Goal: Information Seeking & Learning: Understand process/instructions

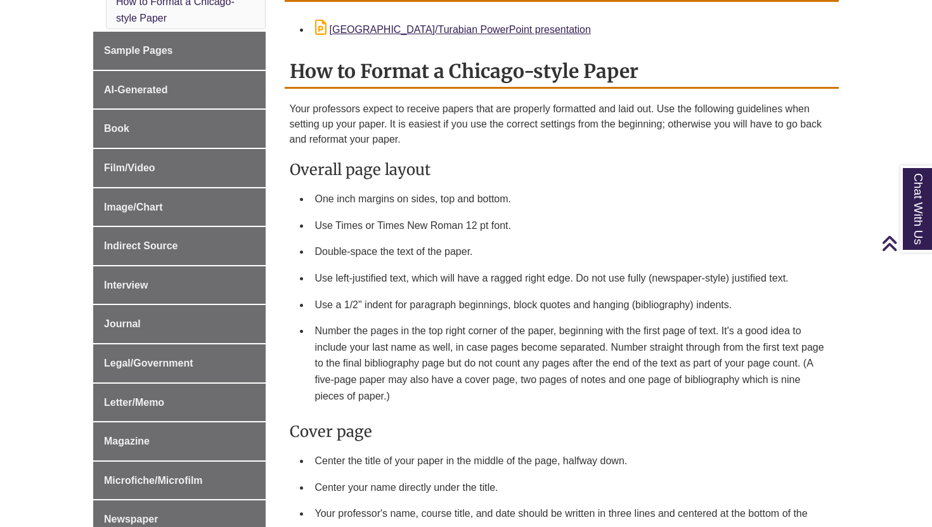
scroll to position [498, 0]
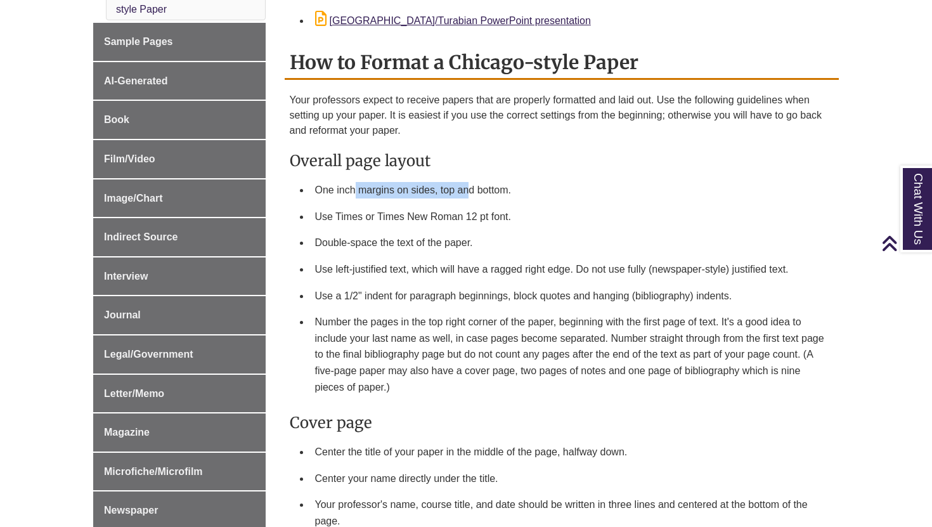
drag, startPoint x: 355, startPoint y: 186, endPoint x: 469, endPoint y: 185, distance: 114.1
click at [469, 185] on li "One inch margins on sides, top and bottom." at bounding box center [572, 190] width 524 height 27
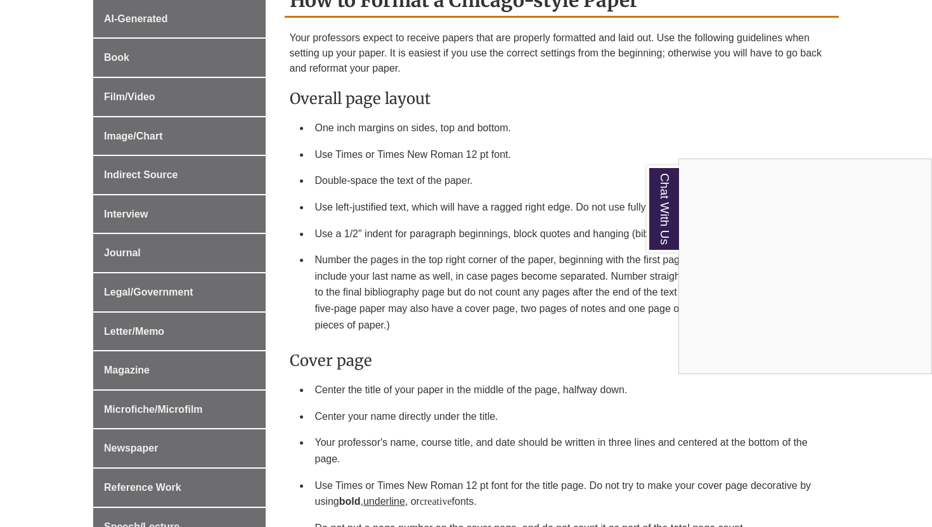
scroll to position [574, 0]
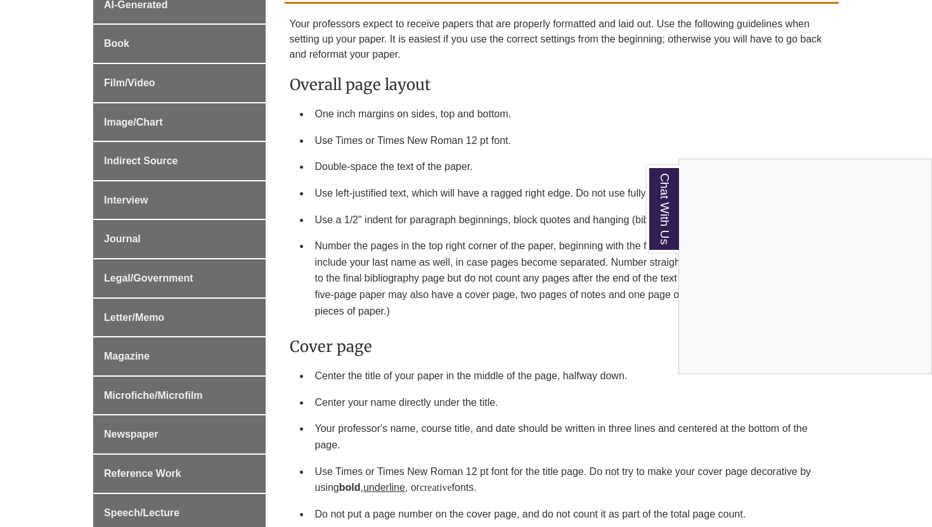
click at [338, 160] on div "Chat With Us" at bounding box center [466, 263] width 932 height 527
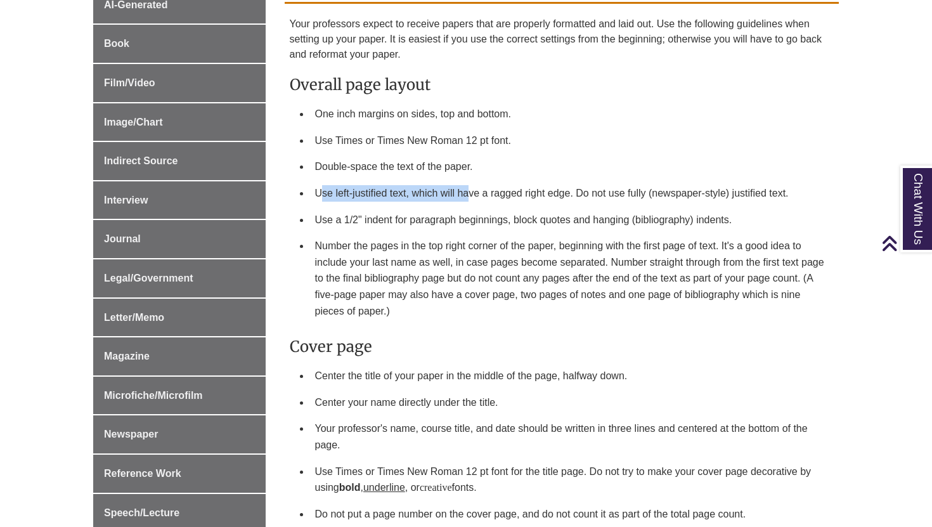
drag, startPoint x: 322, startPoint y: 185, endPoint x: 469, endPoint y: 196, distance: 146.9
click at [469, 196] on li "Use left-justified text, which will have a ragged right edge. Do not use fully …" at bounding box center [572, 193] width 524 height 27
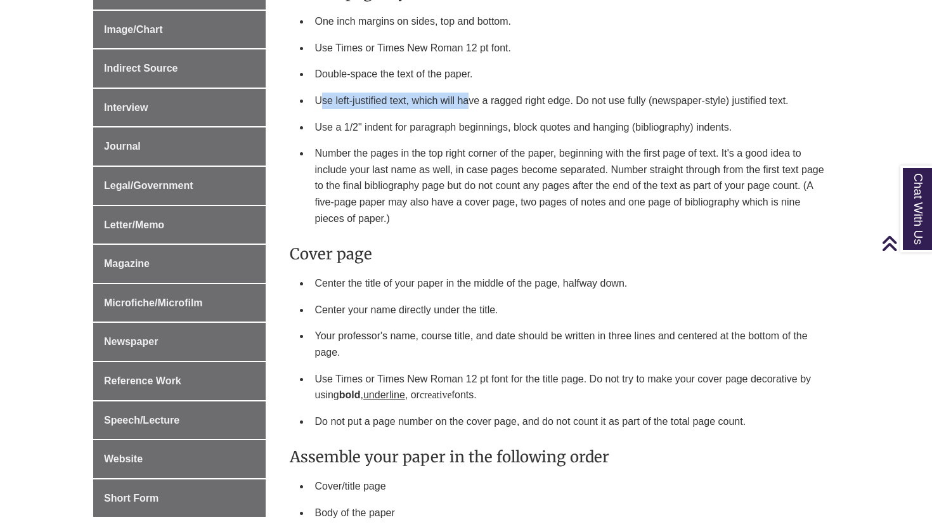
scroll to position [685, 0]
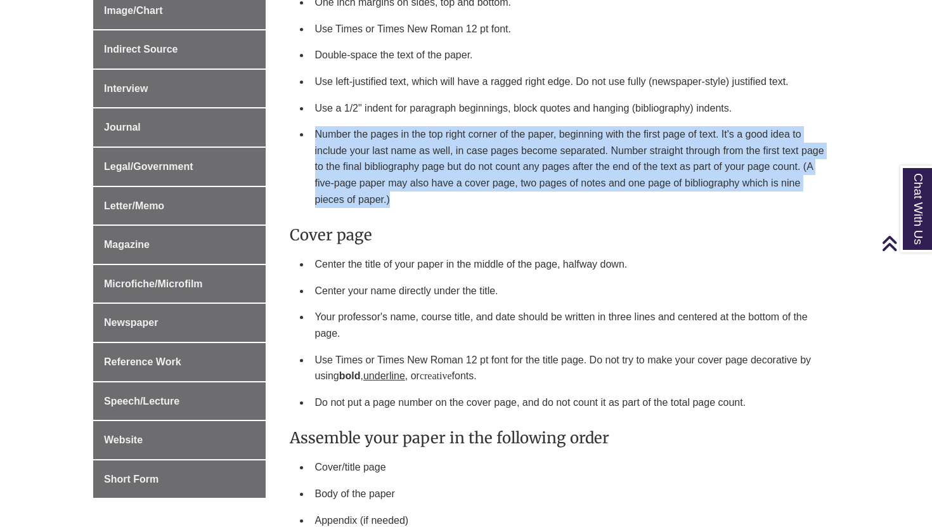
drag, startPoint x: 358, startPoint y: 117, endPoint x: 545, endPoint y: 195, distance: 202.4
click at [536, 196] on ul "One inch margins on sides, top and bottom. Use Times or Times New Roman 12 pt f…" at bounding box center [562, 100] width 545 height 223
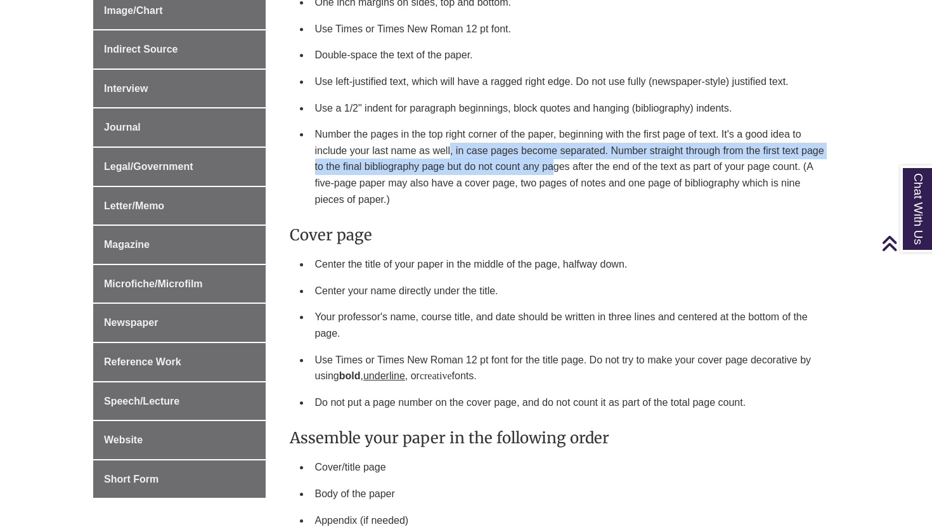
drag, startPoint x: 450, startPoint y: 155, endPoint x: 556, endPoint y: 166, distance: 107.1
click at [556, 166] on li "Number the pages in the top right corner of the paper, beginning with the first…" at bounding box center [572, 166] width 524 height 91
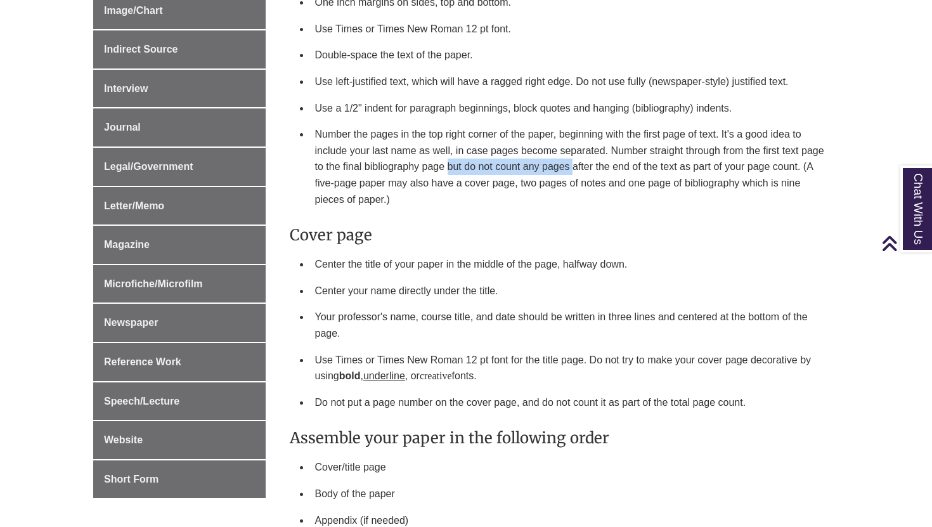
drag, startPoint x: 446, startPoint y: 164, endPoint x: 572, endPoint y: 171, distance: 126.4
click at [572, 171] on li "Number the pages in the top right corner of the paper, beginning with the first…" at bounding box center [572, 166] width 524 height 91
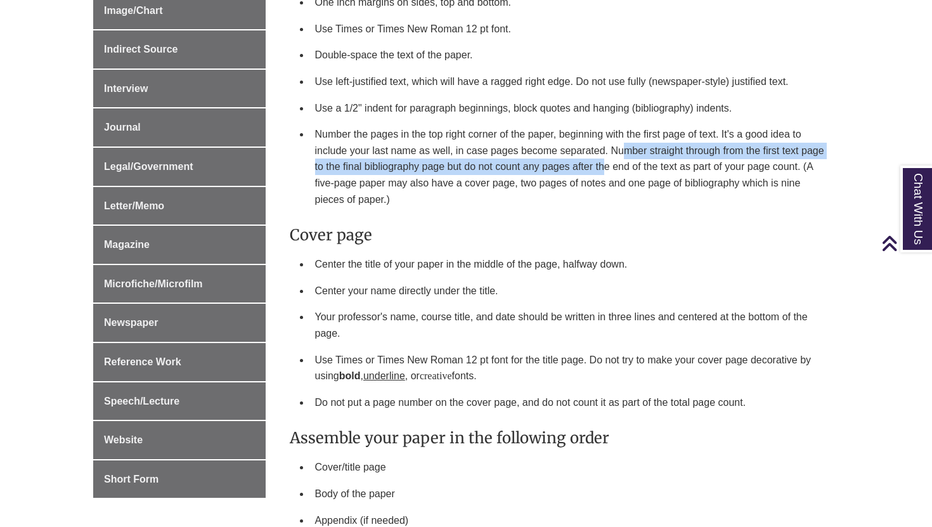
drag, startPoint x: 626, startPoint y: 148, endPoint x: 601, endPoint y: 171, distance: 34.1
click at [601, 171] on li "Number the pages in the top right corner of the paper, beginning with the first…" at bounding box center [572, 166] width 524 height 91
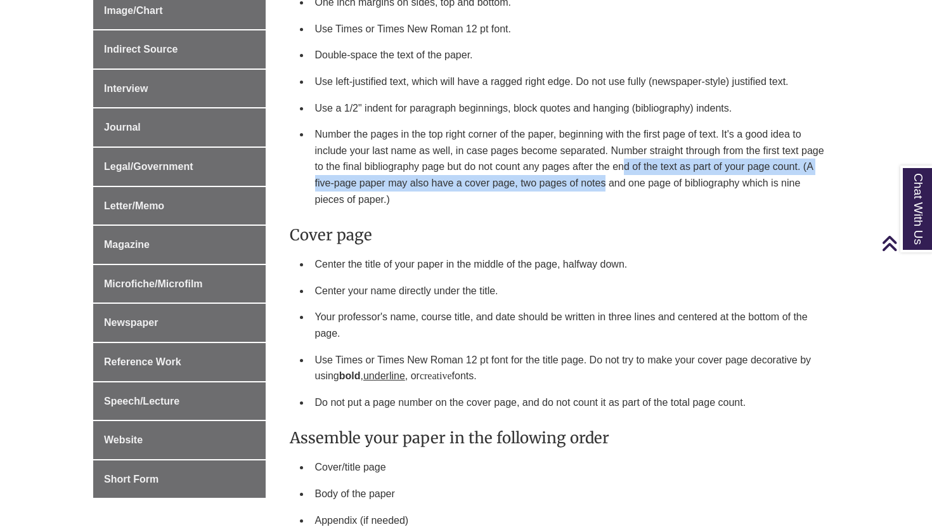
drag, startPoint x: 625, startPoint y: 166, endPoint x: 606, endPoint y: 186, distance: 27.4
click at [606, 186] on li "Number the pages in the top right corner of the paper, beginning with the first…" at bounding box center [572, 166] width 524 height 91
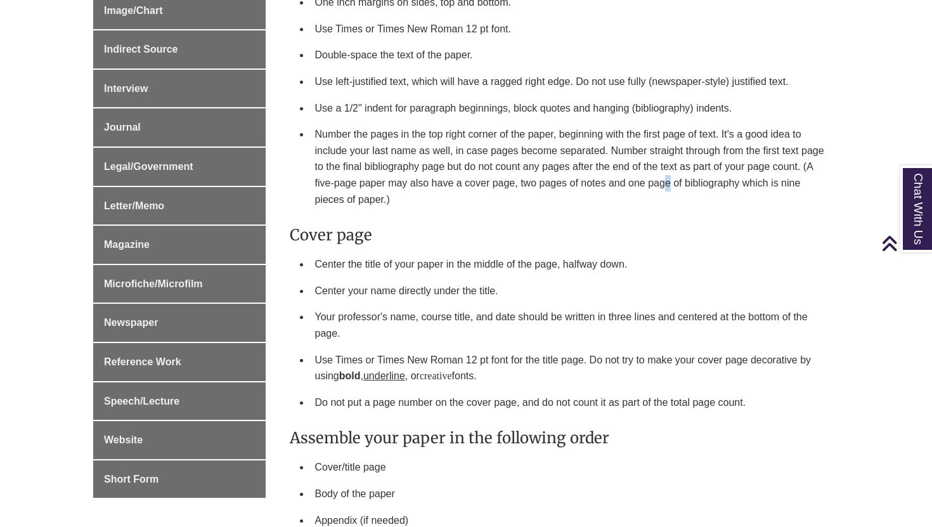
drag, startPoint x: 663, startPoint y: 183, endPoint x: 669, endPoint y: 188, distance: 7.6
click at [669, 188] on li "Number the pages in the top right corner of the paper, beginning with the first…" at bounding box center [572, 166] width 524 height 91
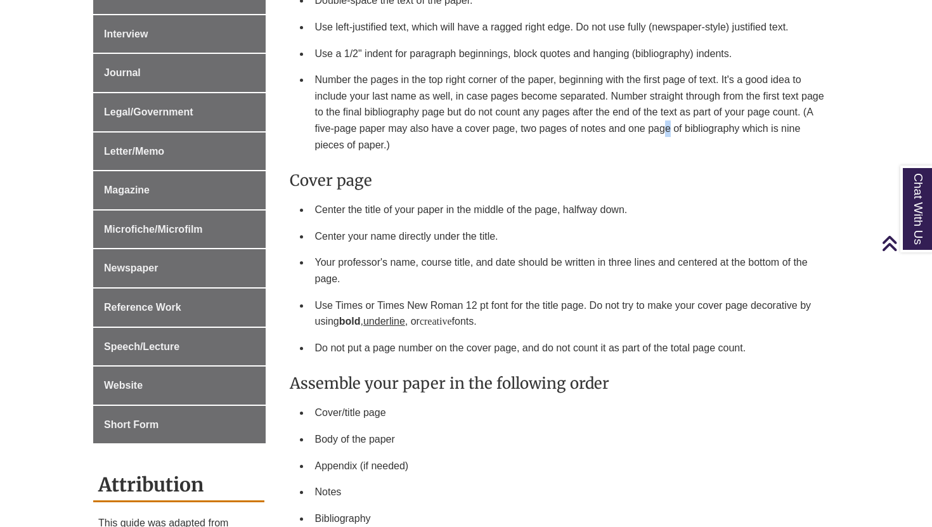
scroll to position [782, 0]
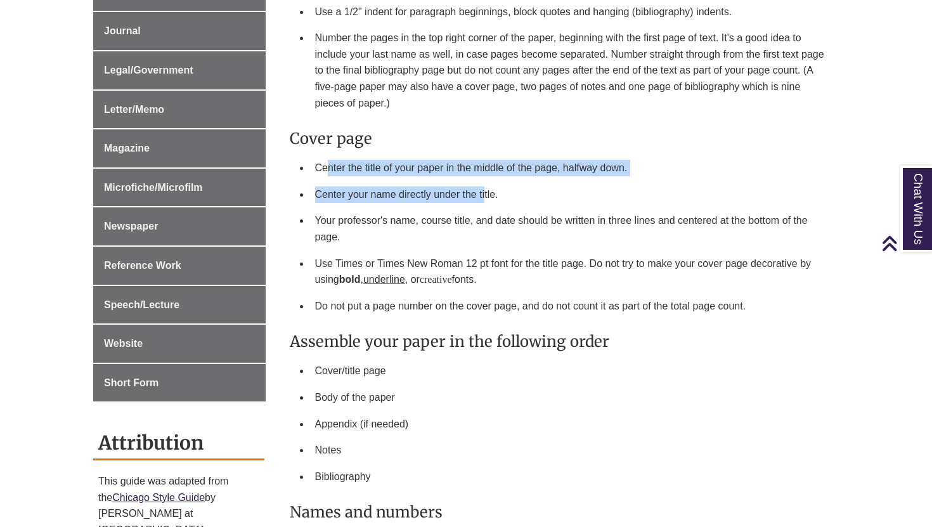
drag, startPoint x: 328, startPoint y: 160, endPoint x: 486, endPoint y: 189, distance: 160.4
click at [486, 189] on ul "Center the title of your paper in the middle of the page, halfway down. Center …" at bounding box center [562, 237] width 545 height 164
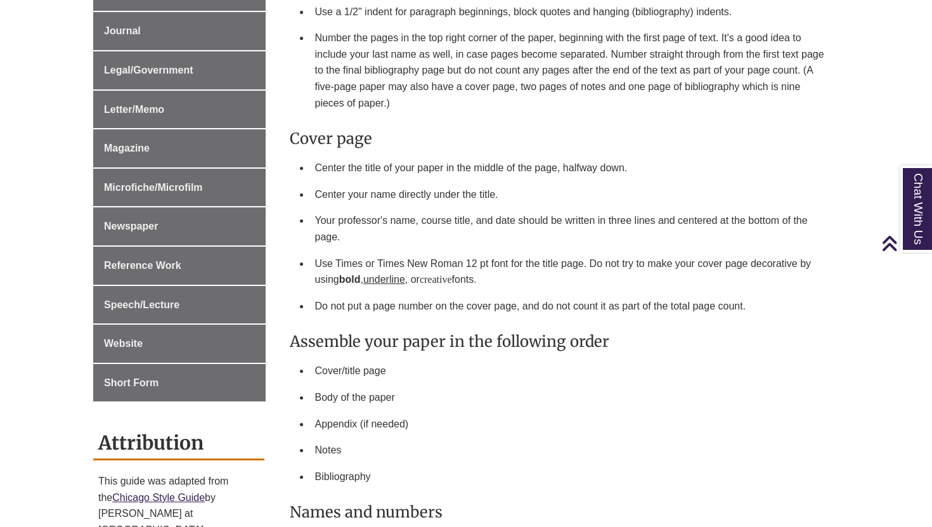
click at [416, 174] on li "Center the title of your paper in the middle of the page, halfway down." at bounding box center [572, 168] width 524 height 27
drag, startPoint x: 364, startPoint y: 165, endPoint x: 576, endPoint y: 167, distance: 212.4
click at [576, 167] on li "Center the title of your paper in the middle of the page, halfway down." at bounding box center [572, 168] width 524 height 27
click at [541, 171] on li "Center the title of your paper in the middle of the page, halfway down." at bounding box center [572, 168] width 524 height 27
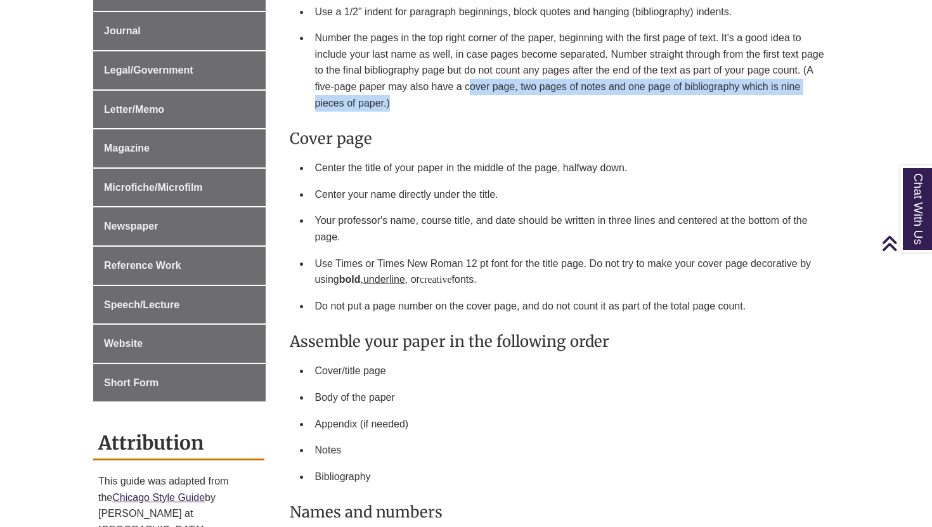
drag, startPoint x: 472, startPoint y: 87, endPoint x: 498, endPoint y: 105, distance: 31.0
click at [496, 104] on li "Number the pages in the top right corner of the paper, beginning with the first…" at bounding box center [572, 70] width 524 height 91
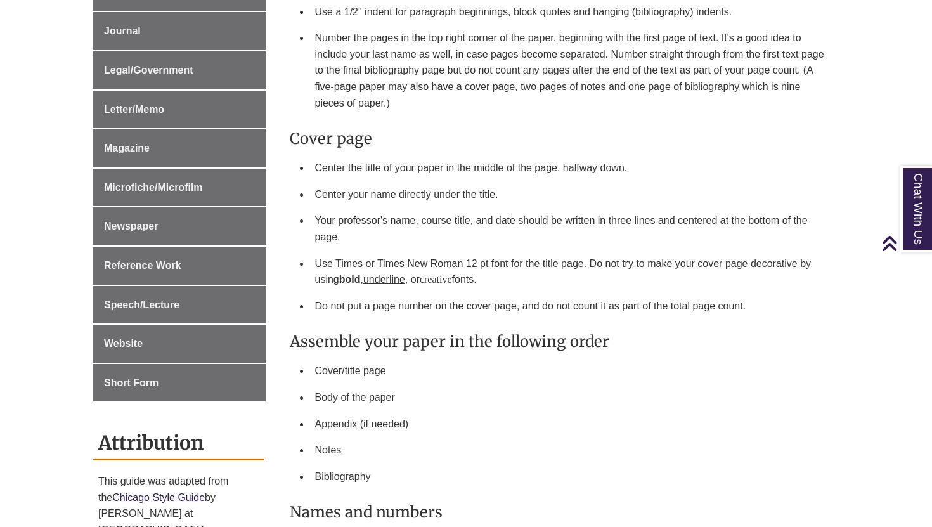
click at [438, 168] on li "Center the title of your paper in the middle of the page, halfway down." at bounding box center [572, 168] width 524 height 27
drag, startPoint x: 356, startPoint y: 160, endPoint x: 548, endPoint y: 171, distance: 192.5
click at [548, 171] on li "Center the title of your paper in the middle of the page, halfway down." at bounding box center [572, 168] width 524 height 27
drag, startPoint x: 360, startPoint y: 195, endPoint x: 495, endPoint y: 197, distance: 134.4
click at [495, 197] on li "Center your name directly under the title." at bounding box center [572, 194] width 524 height 27
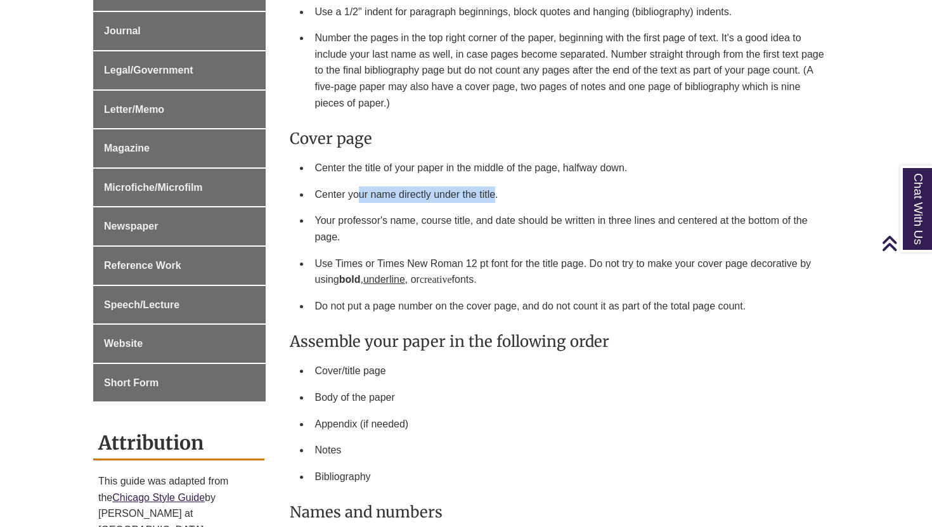
click at [462, 197] on li "Center your name directly under the title." at bounding box center [572, 194] width 524 height 27
drag, startPoint x: 327, startPoint y: 215, endPoint x: 481, endPoint y: 223, distance: 154.9
click at [481, 223] on li "Your professor's name, course title, and date should be written in three lines …" at bounding box center [572, 228] width 524 height 42
drag, startPoint x: 444, startPoint y: 223, endPoint x: 535, endPoint y: 226, distance: 90.1
click at [535, 226] on li "Your professor's name, course title, and date should be written in three lines …" at bounding box center [572, 228] width 524 height 42
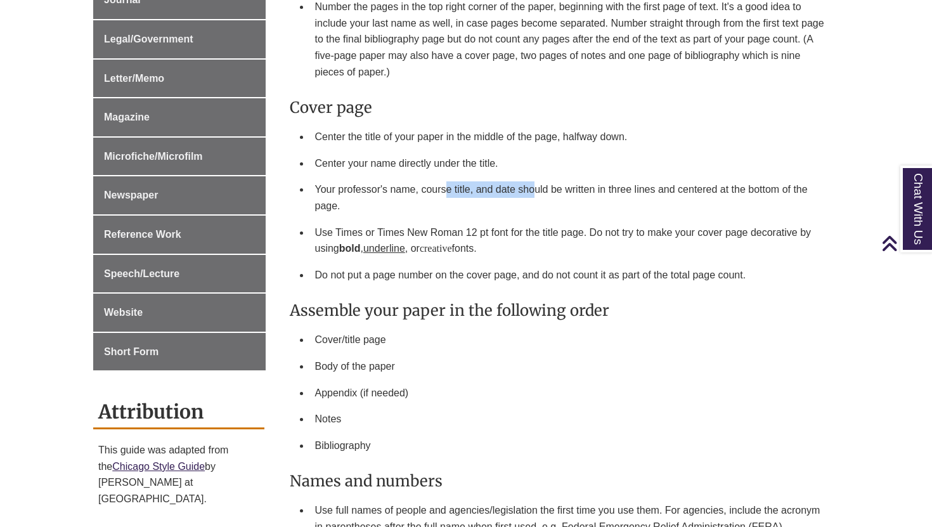
scroll to position [824, 0]
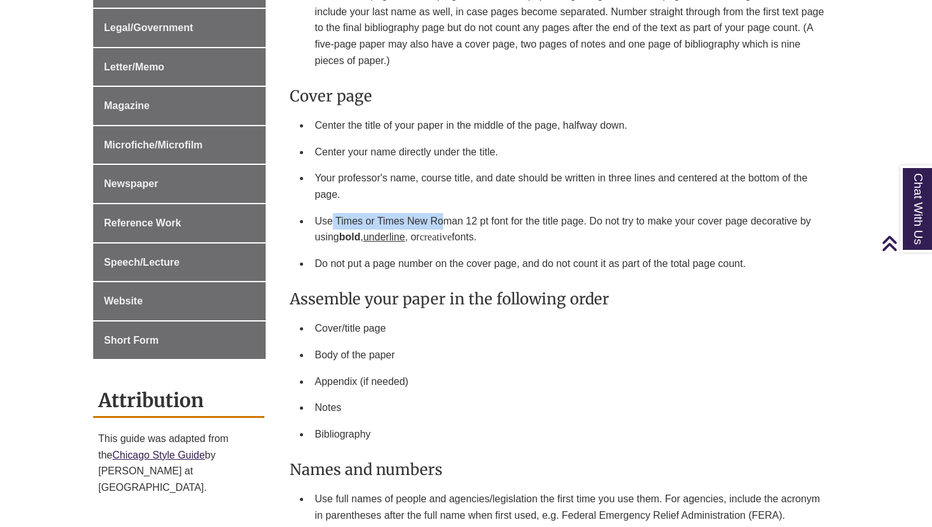
drag, startPoint x: 332, startPoint y: 217, endPoint x: 444, endPoint y: 224, distance: 111.9
click at [444, 224] on li "Use Times or Times New Roman 12 pt font for the title page. Do not try to make …" at bounding box center [572, 229] width 524 height 42
drag, startPoint x: 458, startPoint y: 219, endPoint x: 550, endPoint y: 222, distance: 92.0
click at [549, 222] on li "Use Times or Times New Roman 12 pt font for the title page. Do not try to make …" at bounding box center [572, 229] width 524 height 42
drag, startPoint x: 319, startPoint y: 264, endPoint x: 453, endPoint y: 257, distance: 134.0
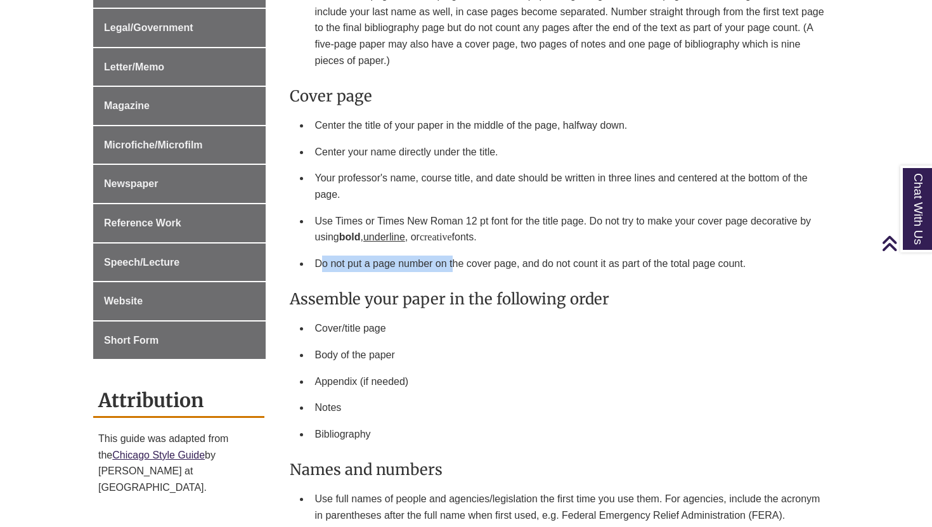
click at [453, 257] on li "Do not put a page number on the cover page, and do not count it as part of the …" at bounding box center [572, 263] width 524 height 27
drag, startPoint x: 398, startPoint y: 266, endPoint x: 502, endPoint y: 265, distance: 104.6
click at [502, 266] on li "Do not put a page number on the cover page, and do not count it as part of the …" at bounding box center [572, 263] width 524 height 27
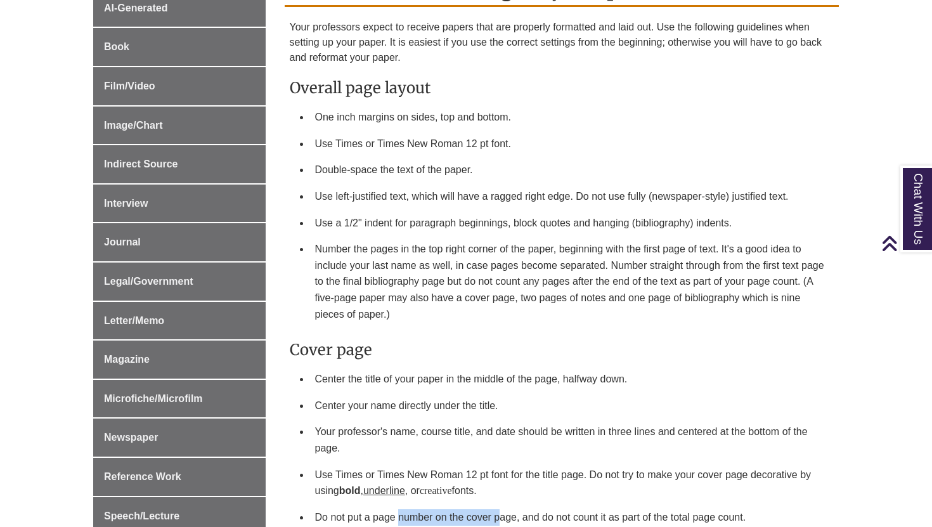
scroll to position [564, 0]
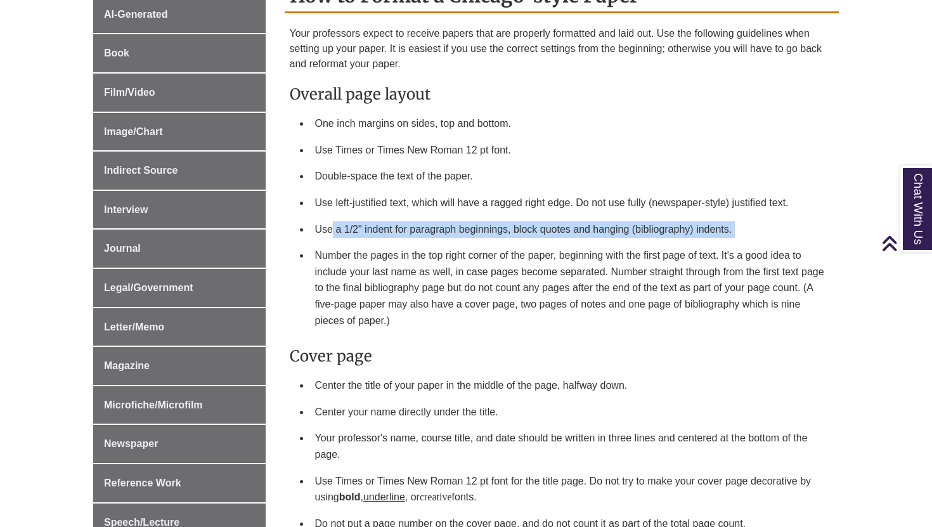
drag, startPoint x: 330, startPoint y: 230, endPoint x: 474, endPoint y: 244, distance: 144.7
click at [474, 244] on ul "One inch margins on sides, top and bottom. Use Times or Times New Roman 12 pt f…" at bounding box center [562, 221] width 545 height 223
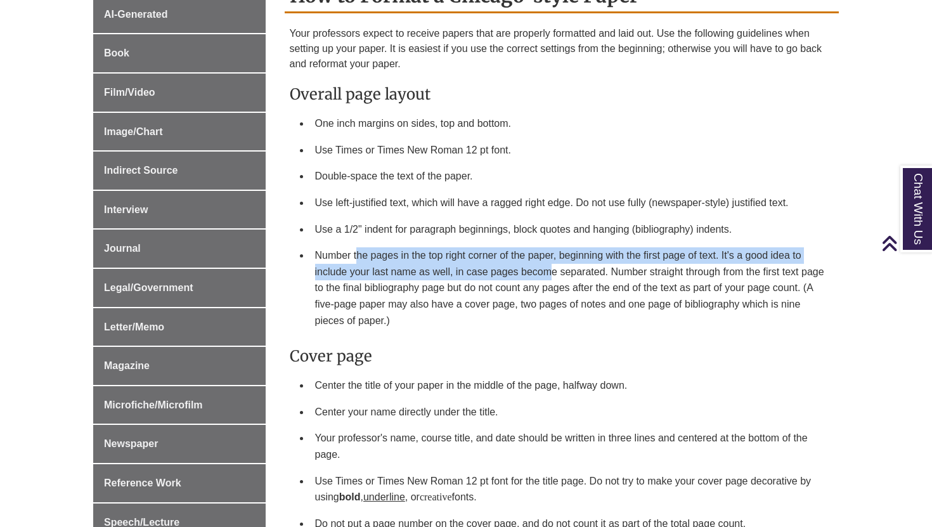
drag, startPoint x: 358, startPoint y: 253, endPoint x: 554, endPoint y: 265, distance: 196.3
click at [554, 265] on li "Number the pages in the top right corner of the paper, beginning with the first…" at bounding box center [572, 287] width 524 height 91
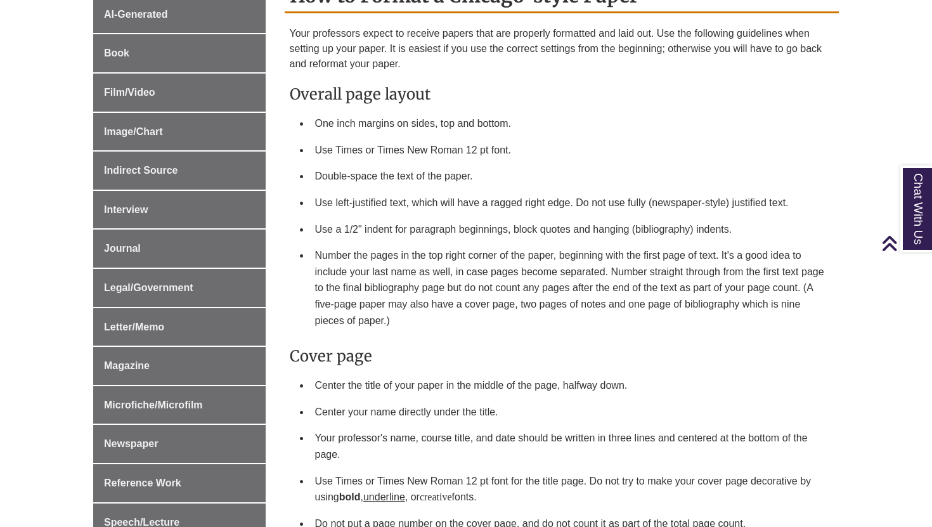
click at [518, 273] on li "Number the pages in the top right corner of the paper, beginning with the first…" at bounding box center [572, 287] width 524 height 91
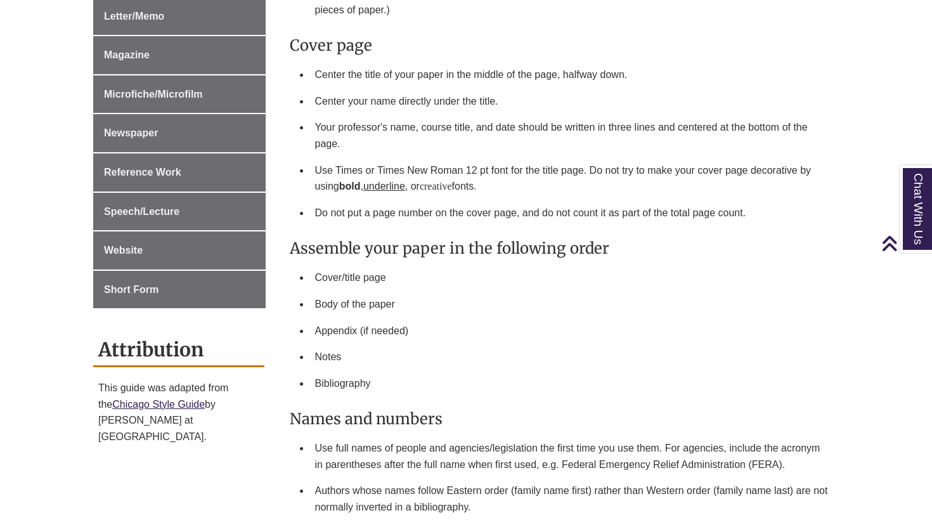
scroll to position [876, 0]
drag, startPoint x: 393, startPoint y: 197, endPoint x: 505, endPoint y: 193, distance: 112.3
click at [505, 193] on ul "Center the title of your paper in the middle of the page, halfway down. Center …" at bounding box center [562, 143] width 545 height 164
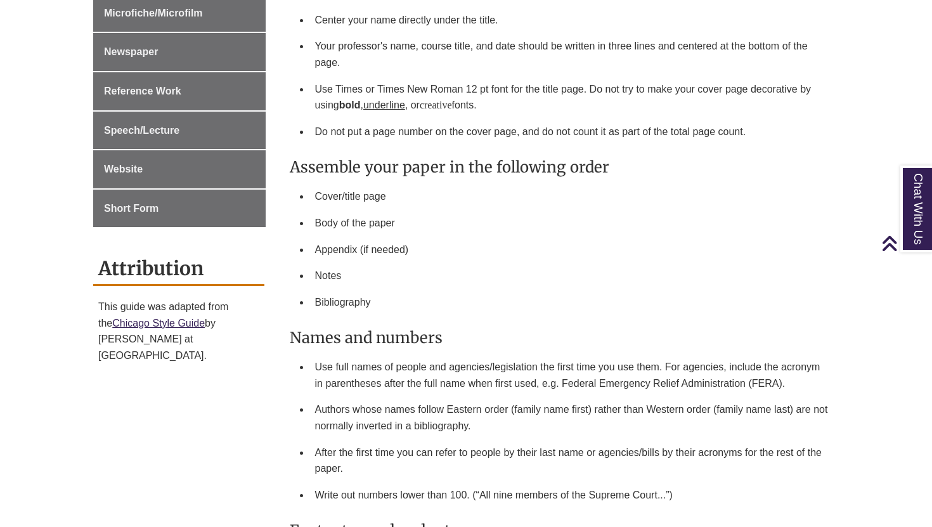
scroll to position [954, 0]
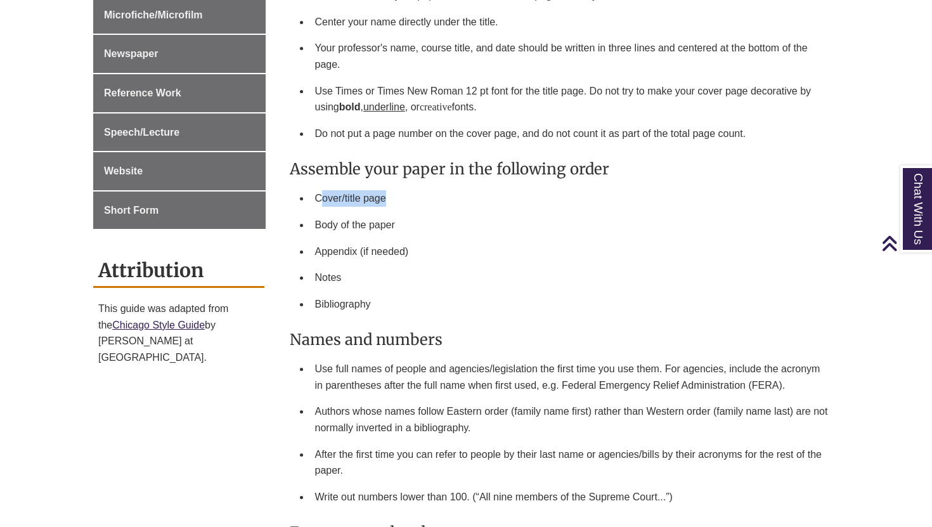
drag, startPoint x: 325, startPoint y: 195, endPoint x: 410, endPoint y: 195, distance: 84.3
click at [410, 195] on li "Cover/title page" at bounding box center [572, 198] width 524 height 27
click at [360, 196] on li "Cover/title page" at bounding box center [572, 198] width 524 height 27
drag, startPoint x: 319, startPoint y: 197, endPoint x: 381, endPoint y: 200, distance: 62.3
click at [381, 200] on li "Cover/title page" at bounding box center [572, 198] width 524 height 27
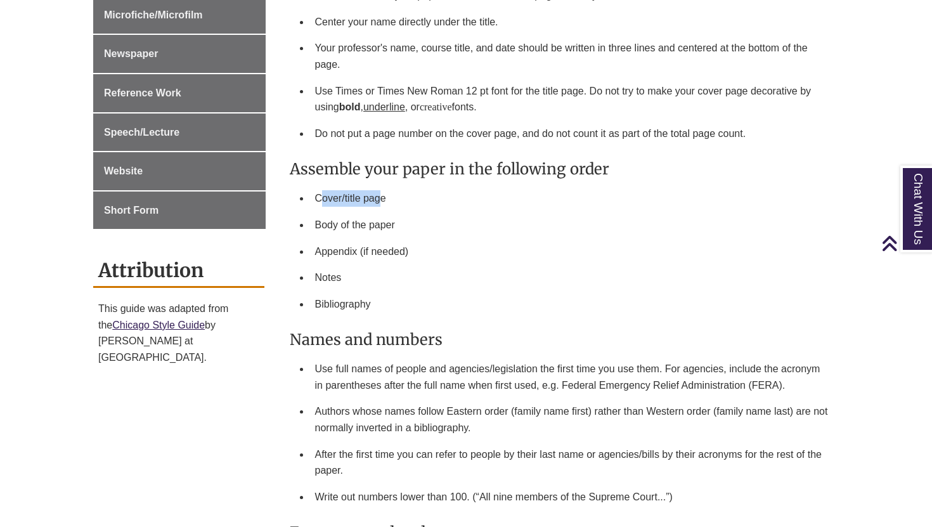
click at [381, 200] on li "Cover/title page" at bounding box center [572, 198] width 524 height 27
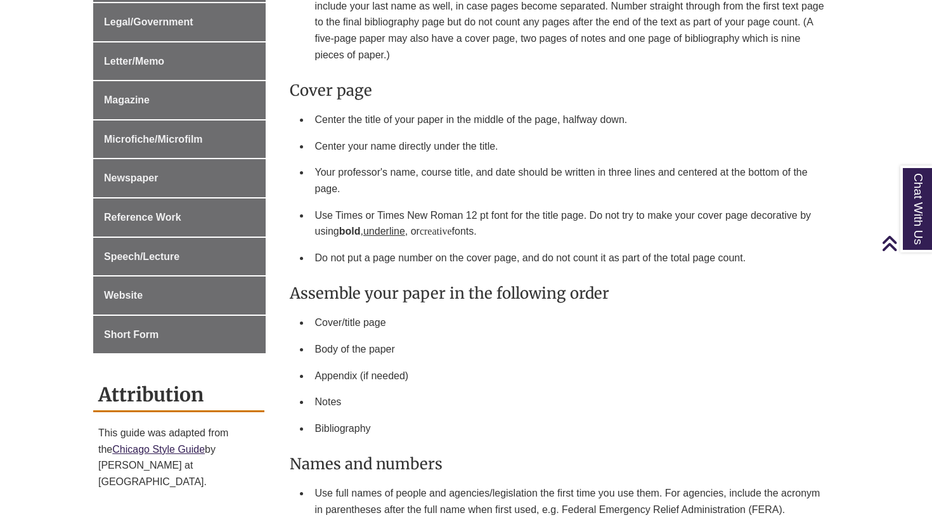
scroll to position [829, 0]
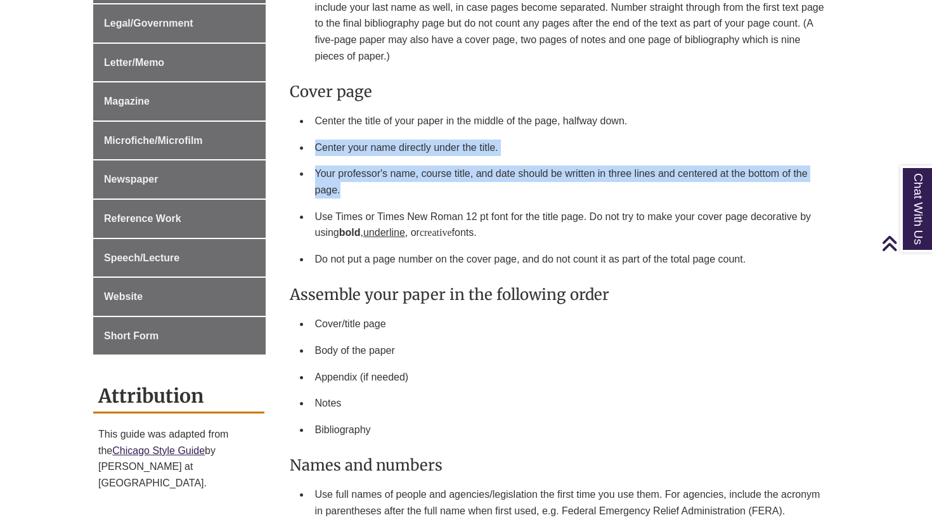
drag, startPoint x: 326, startPoint y: 132, endPoint x: 394, endPoint y: 188, distance: 88.2
click at [393, 188] on ul "Center the title of your paper in the middle of the page, halfway down. Center …" at bounding box center [562, 190] width 545 height 164
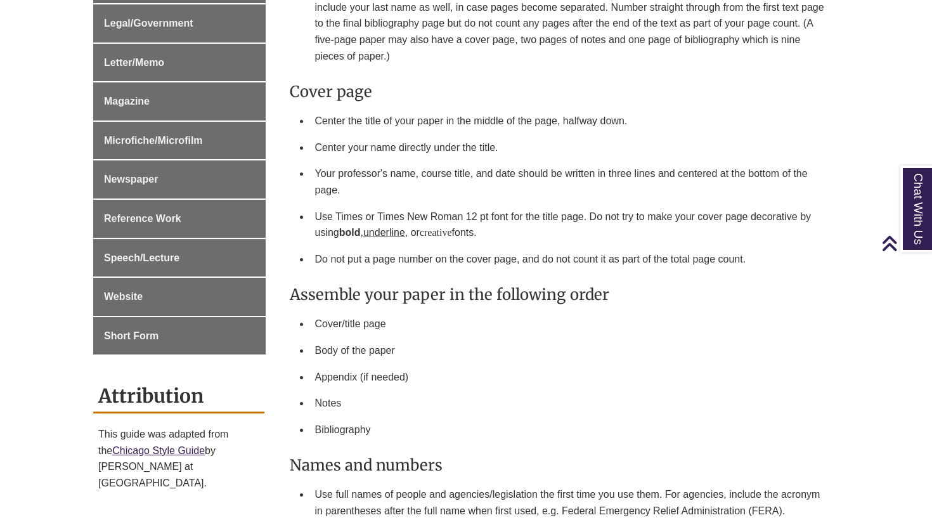
click at [366, 179] on li "Your professor's name, course title, and date should be written in three lines …" at bounding box center [572, 181] width 524 height 42
drag, startPoint x: 339, startPoint y: 172, endPoint x: 422, endPoint y: 172, distance: 83.1
click at [422, 172] on li "Your professor's name, course title, and date should be written in three lines …" at bounding box center [572, 181] width 524 height 42
drag, startPoint x: 493, startPoint y: 175, endPoint x: 547, endPoint y: 177, distance: 54.6
click at [547, 177] on li "Your professor's name, course title, and date should be written in three lines …" at bounding box center [572, 181] width 524 height 42
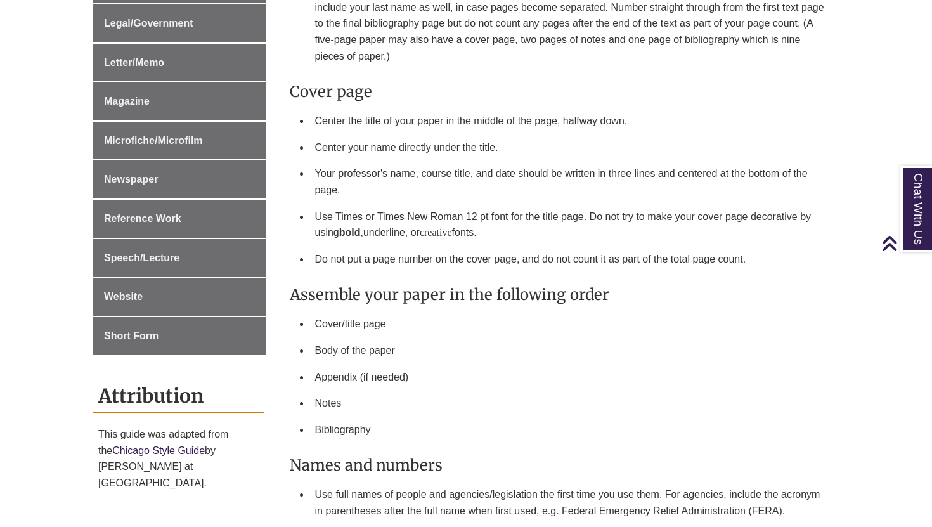
click at [481, 297] on h3 "Assemble your paper in the following order" at bounding box center [562, 295] width 545 height 20
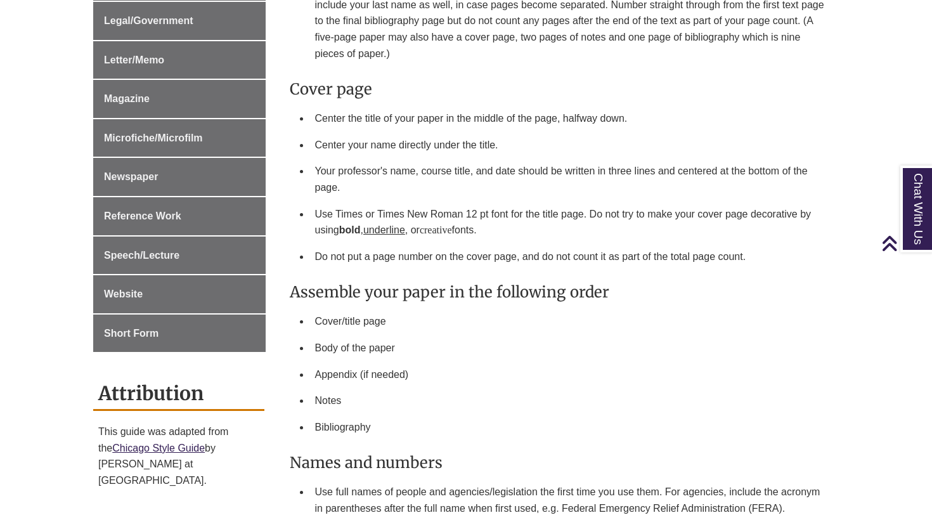
scroll to position [824, 0]
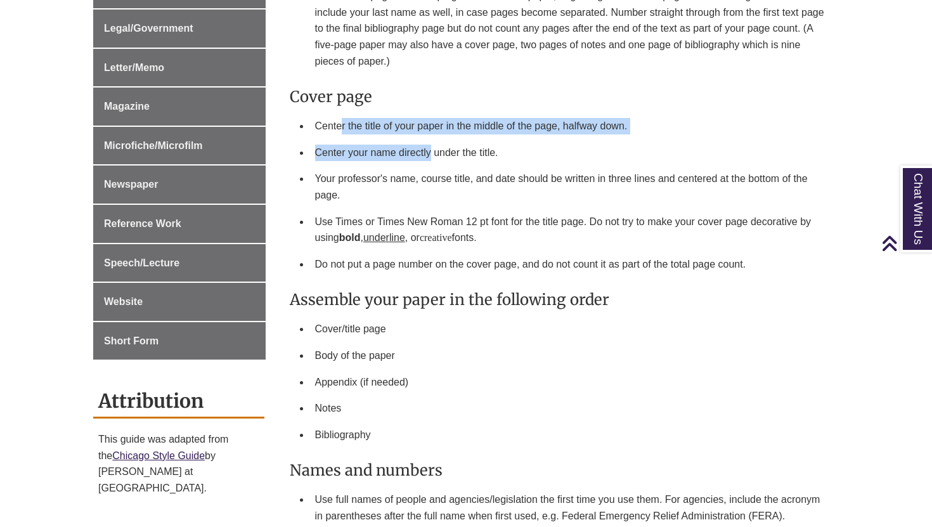
drag, startPoint x: 340, startPoint y: 119, endPoint x: 431, endPoint y: 144, distance: 94.6
click at [431, 144] on ul "Center the title of your paper in the middle of the page, halfway down. Center …" at bounding box center [562, 195] width 545 height 164
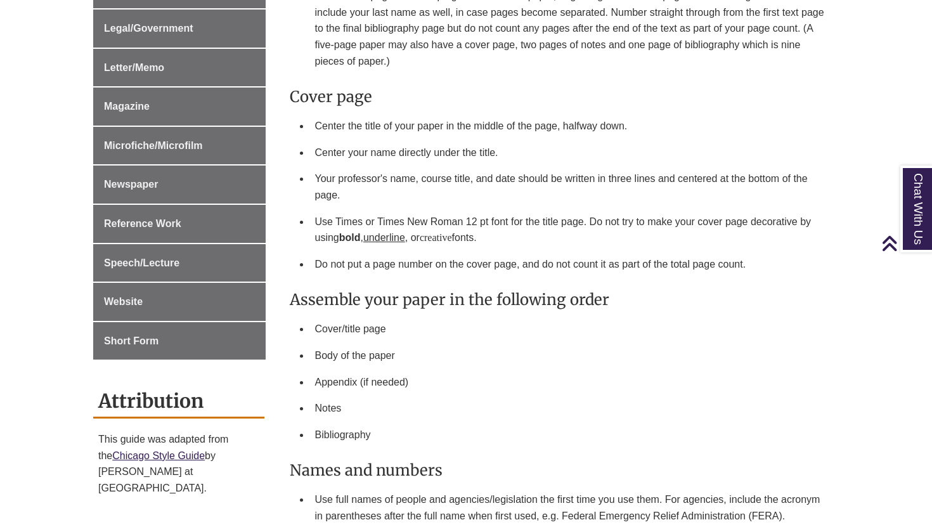
click at [413, 269] on li "Do not put a page number on the cover page, and do not count it as part of the …" at bounding box center [572, 264] width 524 height 27
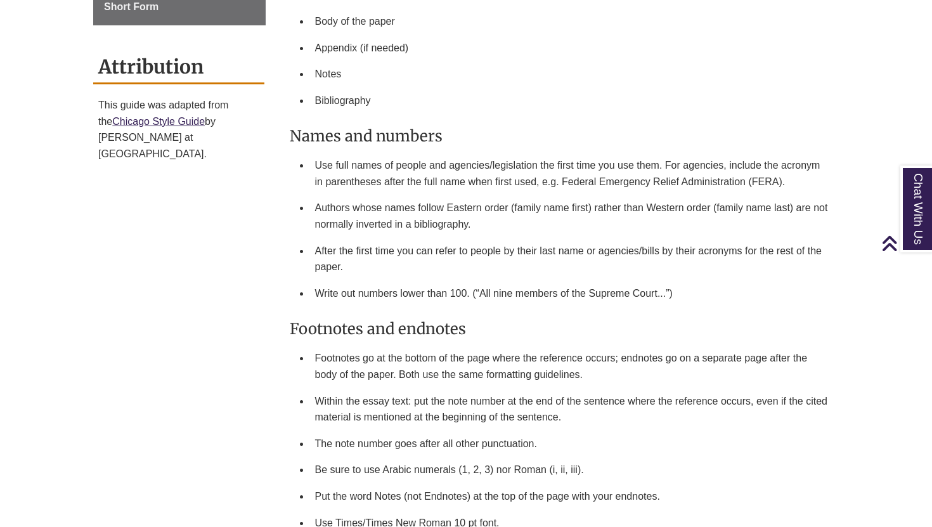
scroll to position [1169, 0]
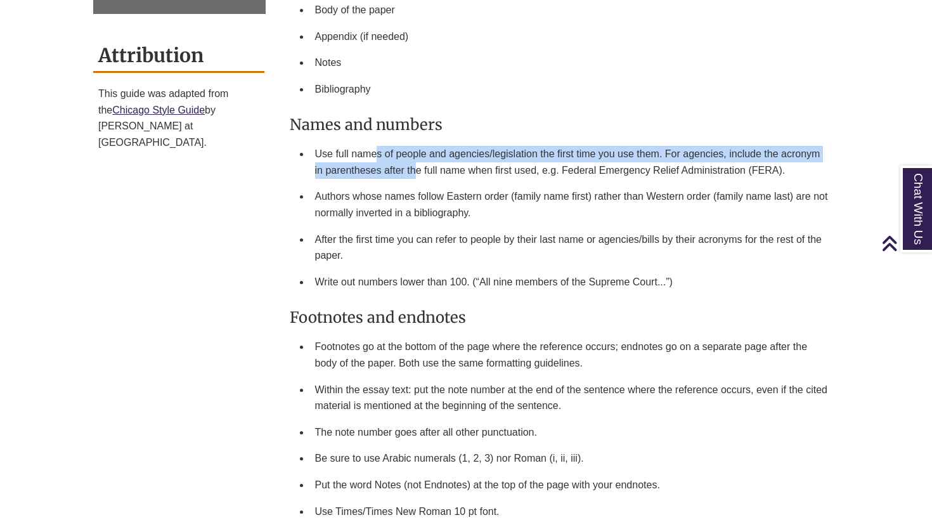
drag, startPoint x: 378, startPoint y: 147, endPoint x: 418, endPoint y: 167, distance: 45.1
click at [418, 167] on li "Use full names of people and agencies/legislation the first time you use them. …" at bounding box center [572, 162] width 524 height 42
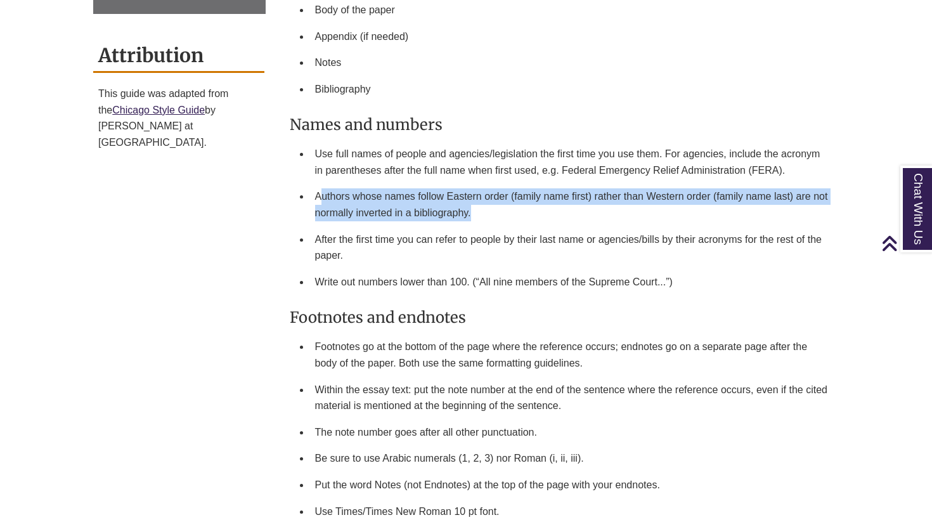
drag, startPoint x: 321, startPoint y: 202, endPoint x: 484, endPoint y: 214, distance: 163.4
click at [484, 212] on li "Authors whose names follow Eastern order (family name first) rather than Wester…" at bounding box center [572, 204] width 524 height 42
click at [518, 211] on li "Authors whose names follow Eastern order (family name first) rather than Wester…" at bounding box center [572, 204] width 524 height 42
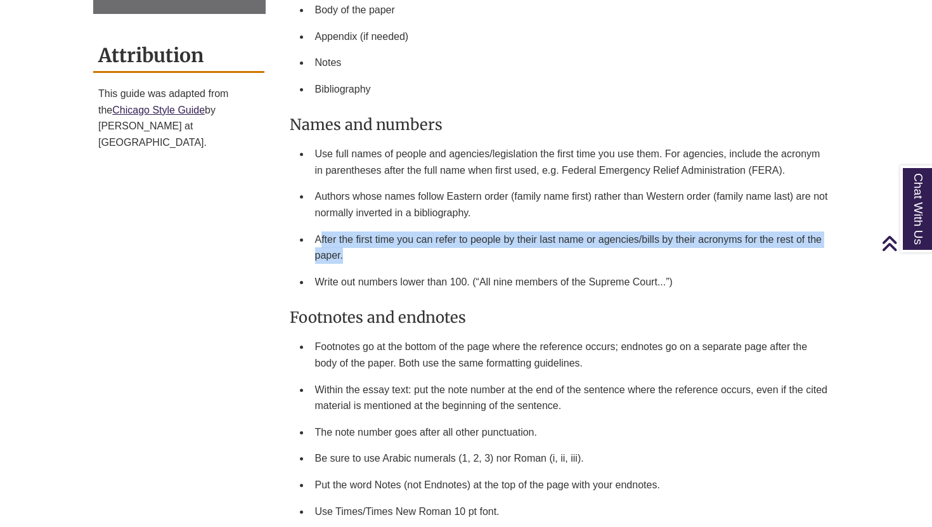
drag, startPoint x: 320, startPoint y: 235, endPoint x: 372, endPoint y: 253, distance: 54.9
click at [372, 253] on li "After the first time you can refer to people by their last name or agencies/bil…" at bounding box center [572, 247] width 524 height 42
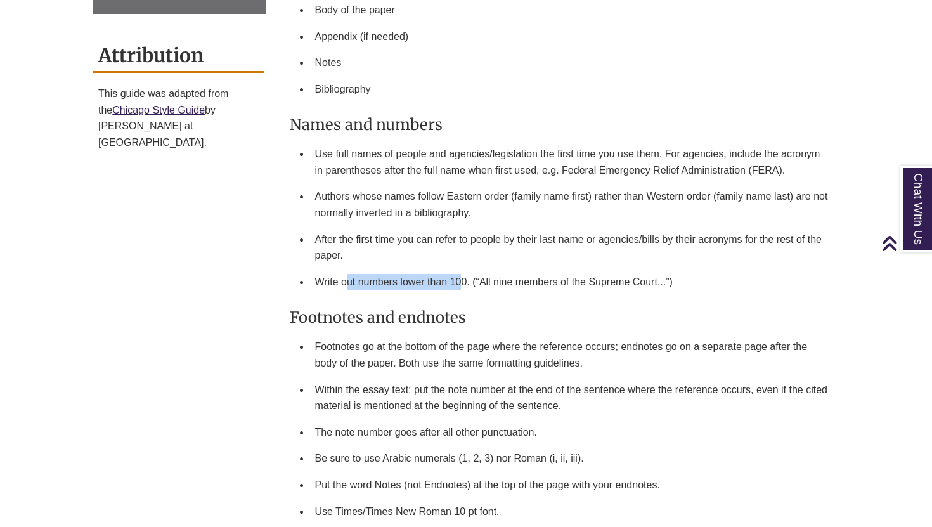
drag, startPoint x: 348, startPoint y: 275, endPoint x: 462, endPoint y: 275, distance: 114.1
click at [462, 275] on li "Write out numbers lower than 100. (“All nine members of the Supreme Court...”)" at bounding box center [572, 282] width 524 height 27
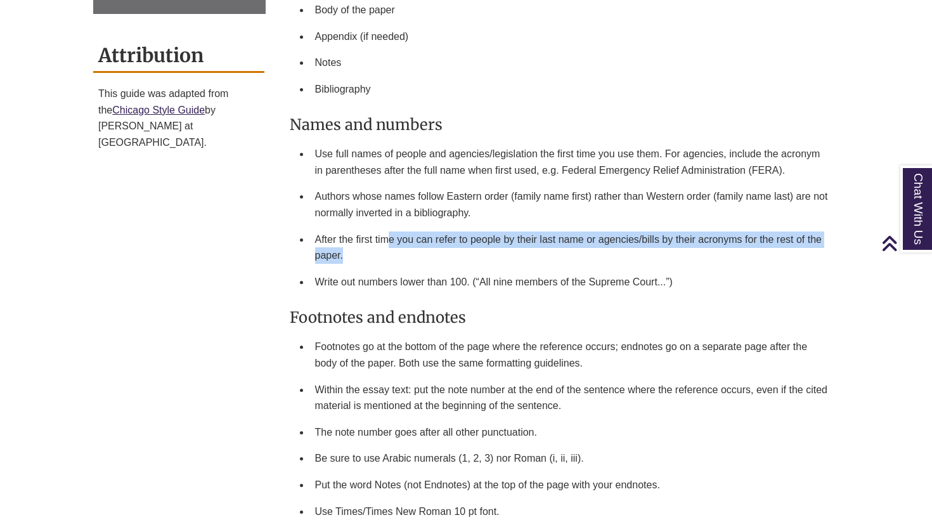
drag, startPoint x: 389, startPoint y: 239, endPoint x: 416, endPoint y: 251, distance: 29.8
click at [416, 252] on li "After the first time you can refer to people by their last name or agencies/bil…" at bounding box center [572, 247] width 524 height 42
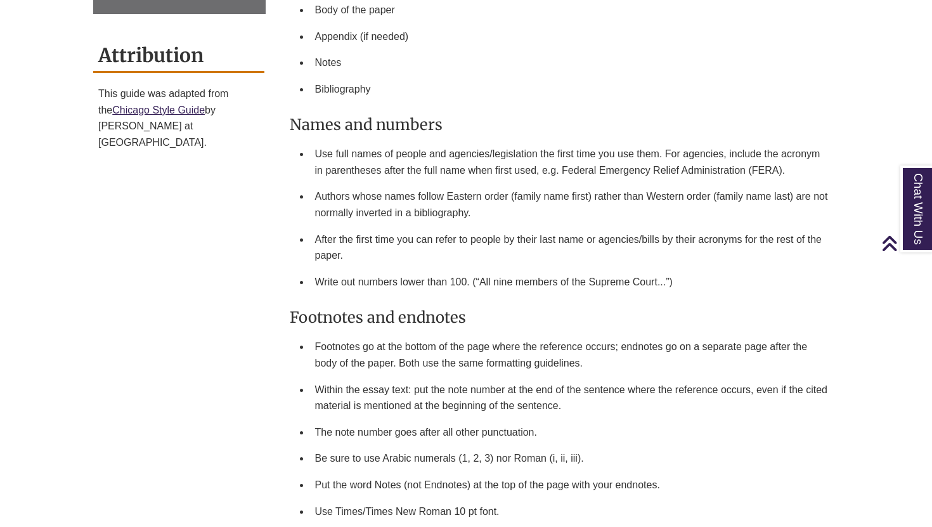
click at [416, 252] on li "After the first time you can refer to people by their last name or agencies/bil…" at bounding box center [572, 247] width 524 height 42
drag, startPoint x: 372, startPoint y: 209, endPoint x: 416, endPoint y: 217, distance: 45.3
click at [415, 217] on li "Authors whose names follow Eastern order (family name first) rather than Wester…" at bounding box center [572, 204] width 524 height 42
click at [416, 217] on li "Authors whose names follow Eastern order (family name first) rather than Wester…" at bounding box center [572, 204] width 524 height 42
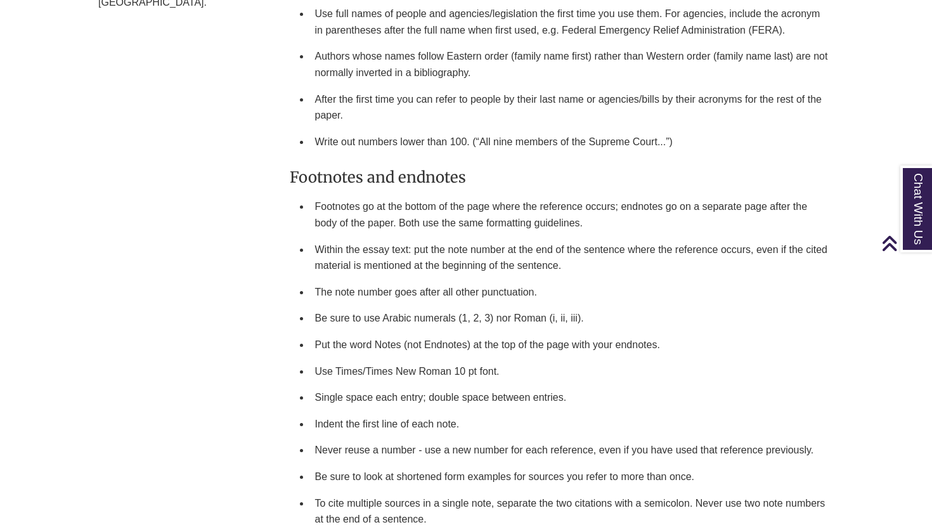
scroll to position [1315, 0]
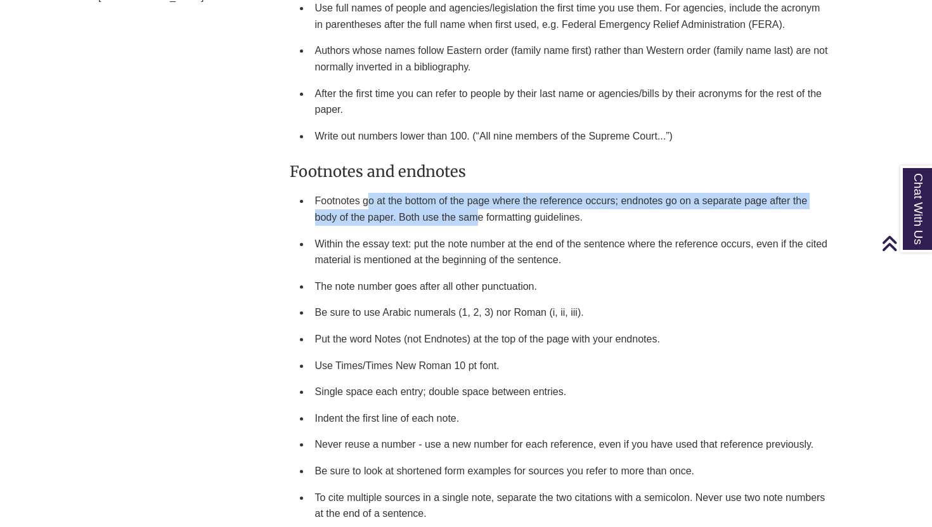
drag, startPoint x: 366, startPoint y: 201, endPoint x: 482, endPoint y: 215, distance: 116.9
click at [482, 215] on li "Footnotes go at the bottom of the page where the reference occurs; endnotes go …" at bounding box center [572, 209] width 524 height 42
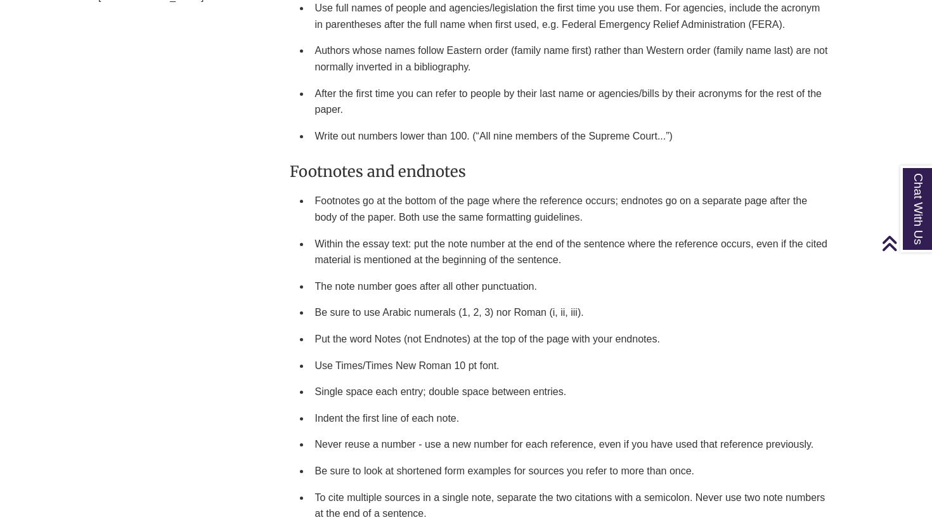
click at [573, 221] on li "Footnotes go at the bottom of the page where the reference occurs; endnotes go …" at bounding box center [572, 209] width 524 height 42
drag, startPoint x: 505, startPoint y: 222, endPoint x: 658, endPoint y: 214, distance: 153.0
click at [658, 214] on li "Footnotes go at the bottom of the page where the reference occurs; endnotes go …" at bounding box center [572, 209] width 524 height 42
click at [599, 205] on li "Footnotes go at the bottom of the page where the reference occurs; endnotes go …" at bounding box center [572, 209] width 524 height 42
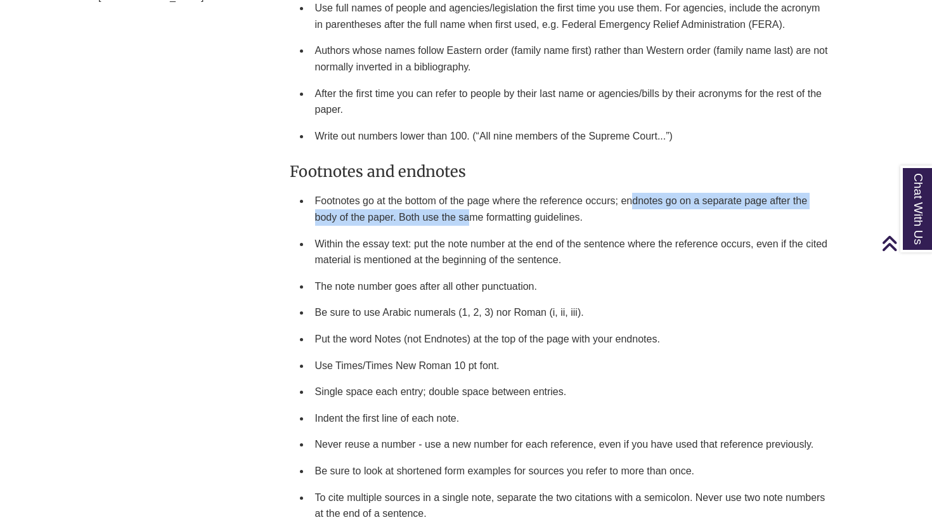
drag, startPoint x: 631, startPoint y: 202, endPoint x: 468, endPoint y: 222, distance: 164.1
click at [468, 222] on li "Footnotes go at the bottom of the page where the reference occurs; endnotes go …" at bounding box center [572, 209] width 524 height 42
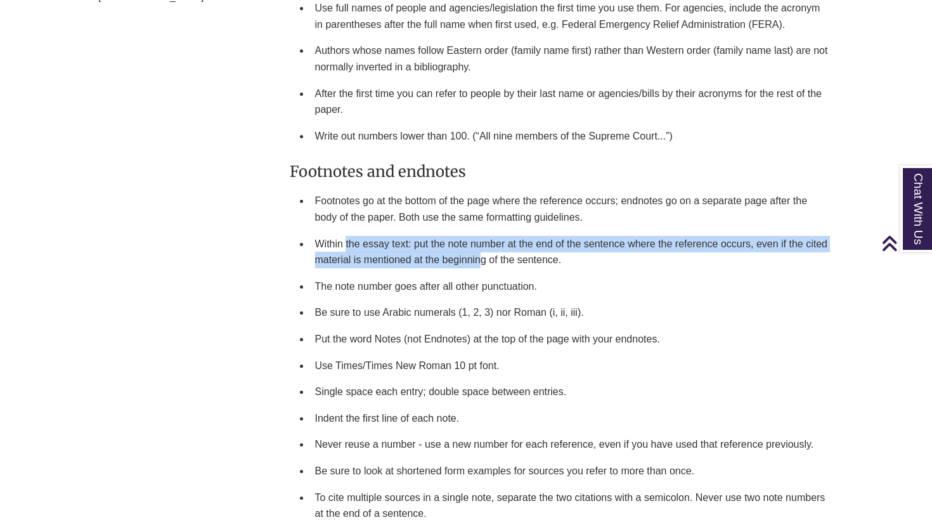
drag, startPoint x: 347, startPoint y: 247, endPoint x: 482, endPoint y: 252, distance: 135.1
click at [482, 252] on li "Within the essay text: put the note number at the end of the sentence where the…" at bounding box center [572, 252] width 524 height 42
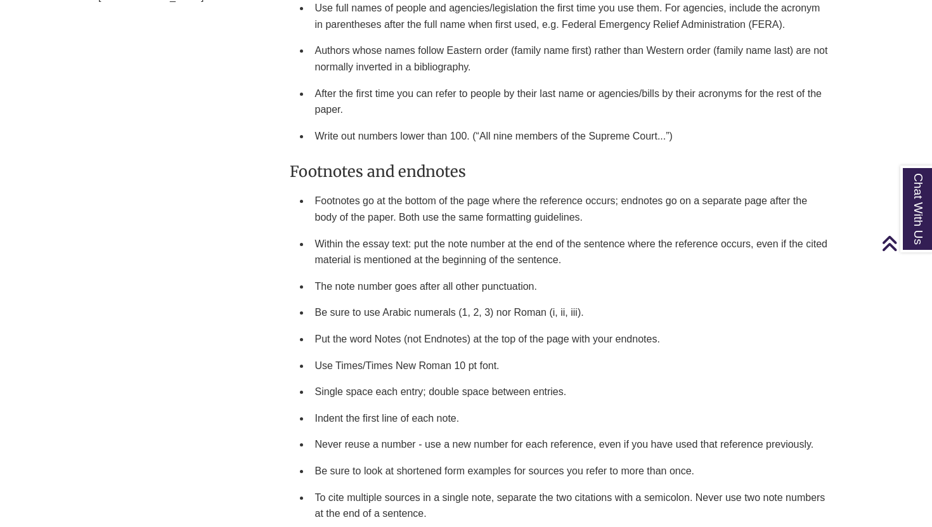
click at [394, 251] on li "Within the essay text: put the note number at the end of the sentence where the…" at bounding box center [572, 252] width 524 height 42
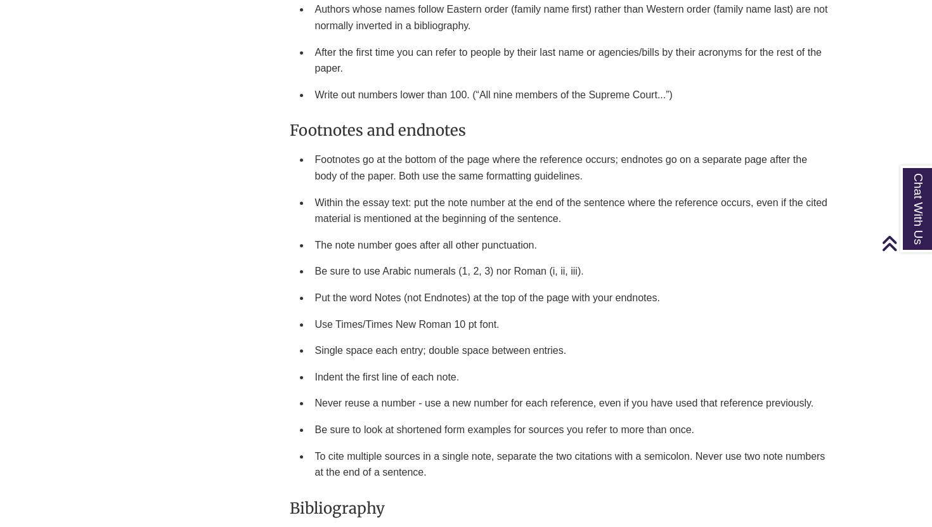
scroll to position [1382, 0]
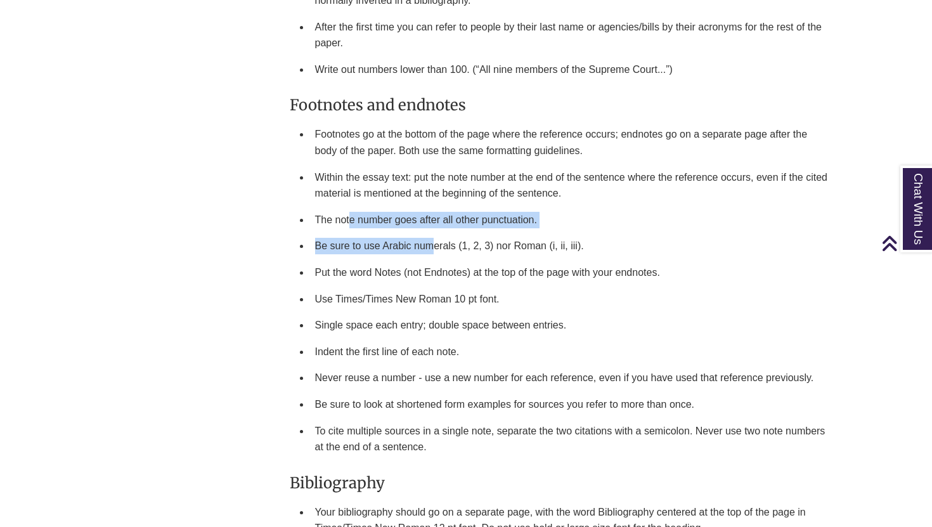
drag, startPoint x: 351, startPoint y: 223, endPoint x: 438, endPoint y: 239, distance: 89.0
click at [437, 238] on ul "Footnotes go at the bottom of the page where the reference occurs; endnotes go …" at bounding box center [562, 290] width 545 height 339
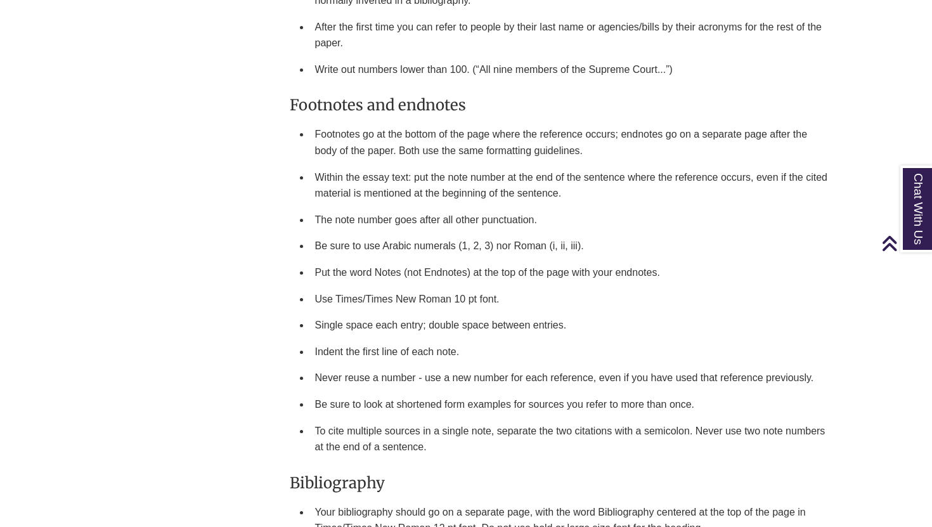
click at [394, 228] on li "The note number goes after all other punctuation." at bounding box center [572, 220] width 524 height 27
click at [379, 228] on li "The note number goes after all other punctuation." at bounding box center [572, 220] width 524 height 27
click at [361, 226] on li "The note number goes after all other punctuation." at bounding box center [572, 220] width 524 height 27
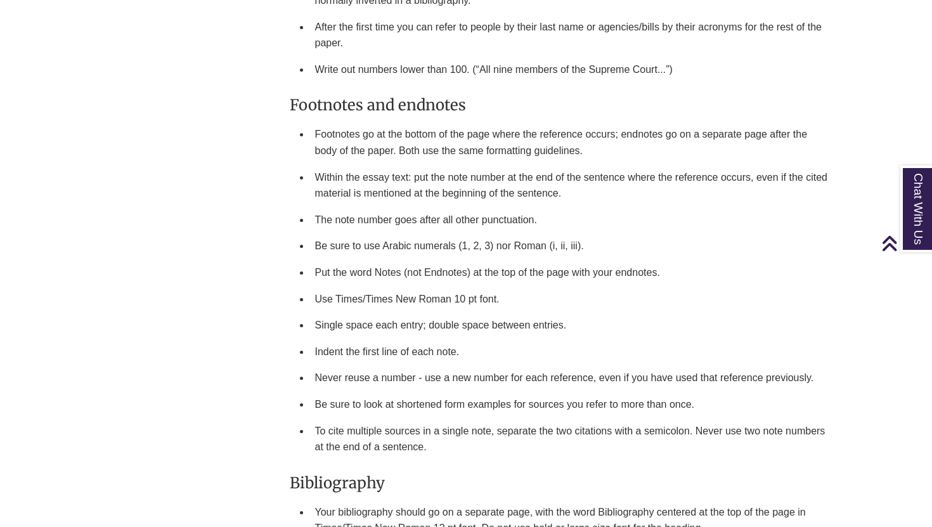
click at [361, 226] on li "The note number goes after all other punctuation." at bounding box center [572, 220] width 524 height 27
drag, startPoint x: 349, startPoint y: 219, endPoint x: 422, endPoint y: 226, distance: 73.8
click at [422, 226] on li "The note number goes after all other punctuation." at bounding box center [572, 220] width 524 height 27
drag, startPoint x: 342, startPoint y: 245, endPoint x: 467, endPoint y: 249, distance: 124.3
click at [467, 249] on li "Be sure to use Arabic numerals (1, 2, 3) nor Roman (i, ii, iii)." at bounding box center [572, 246] width 524 height 27
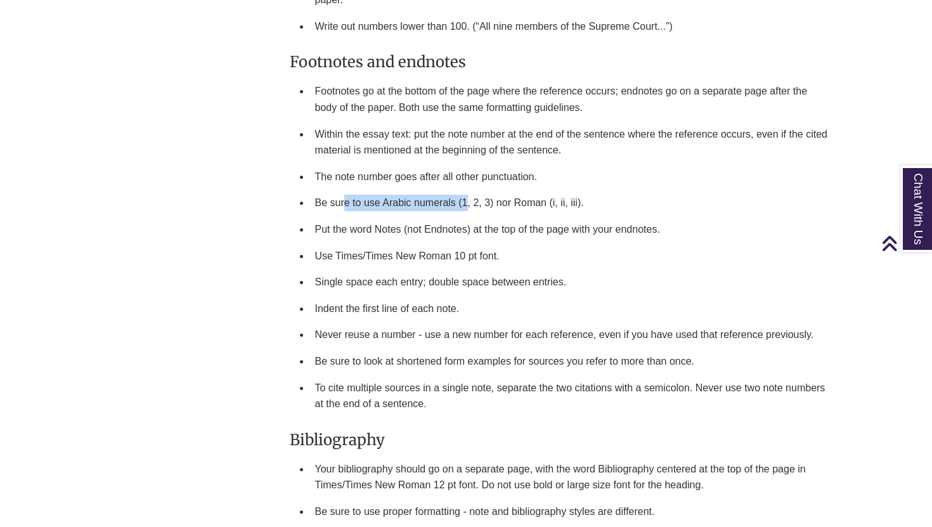
scroll to position [1432, 0]
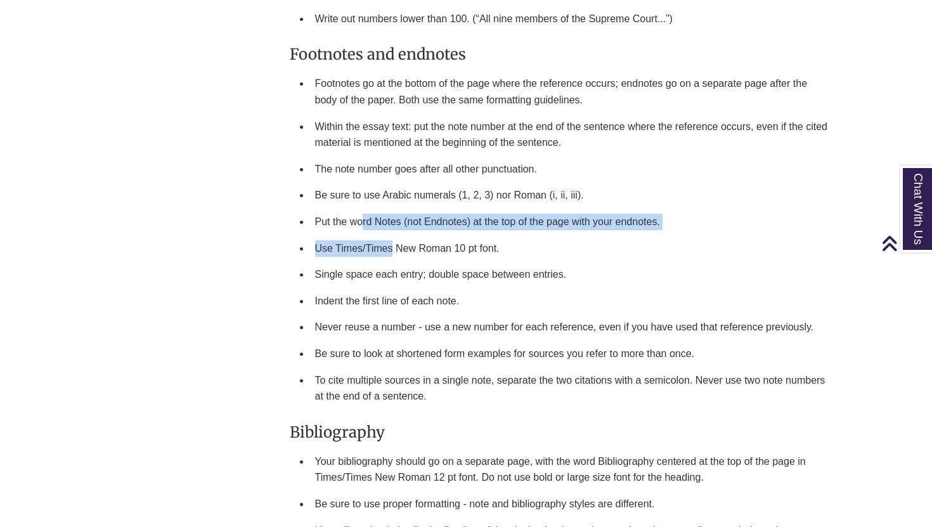
drag, startPoint x: 363, startPoint y: 223, endPoint x: 394, endPoint y: 249, distance: 40.5
click at [394, 248] on ul "Footnotes go at the bottom of the page where the reference occurs; endnotes go …" at bounding box center [562, 239] width 545 height 339
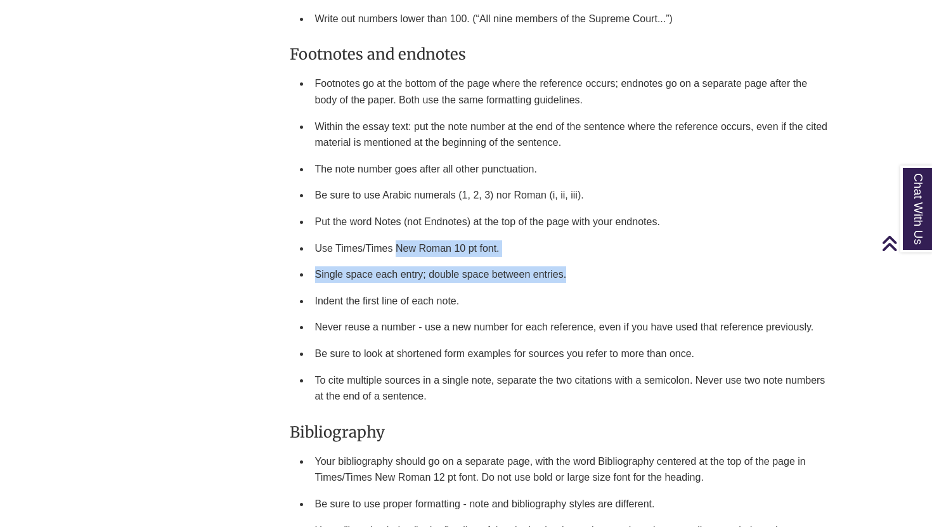
drag, startPoint x: 394, startPoint y: 251, endPoint x: 436, endPoint y: 282, distance: 51.7
click at [435, 281] on ul "Footnotes go at the bottom of the page where the reference occurs; endnotes go …" at bounding box center [562, 239] width 545 height 339
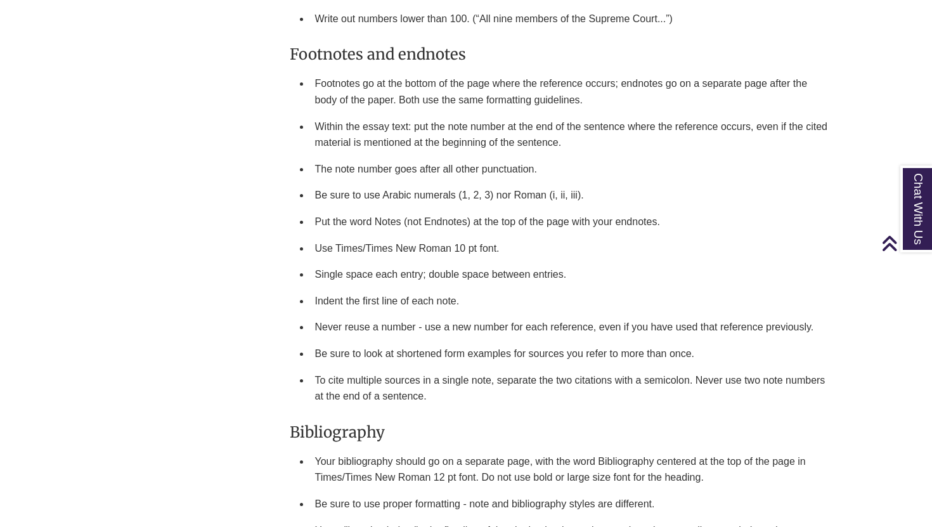
drag, startPoint x: 369, startPoint y: 287, endPoint x: 381, endPoint y: 287, distance: 12.0
click at [372, 288] on li "Indent the first line of each note." at bounding box center [572, 301] width 524 height 27
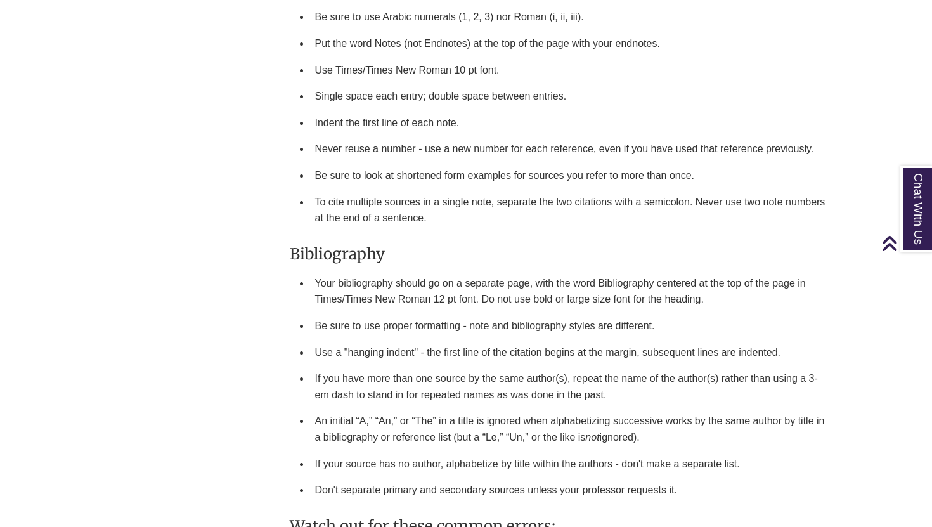
scroll to position [1619, 0]
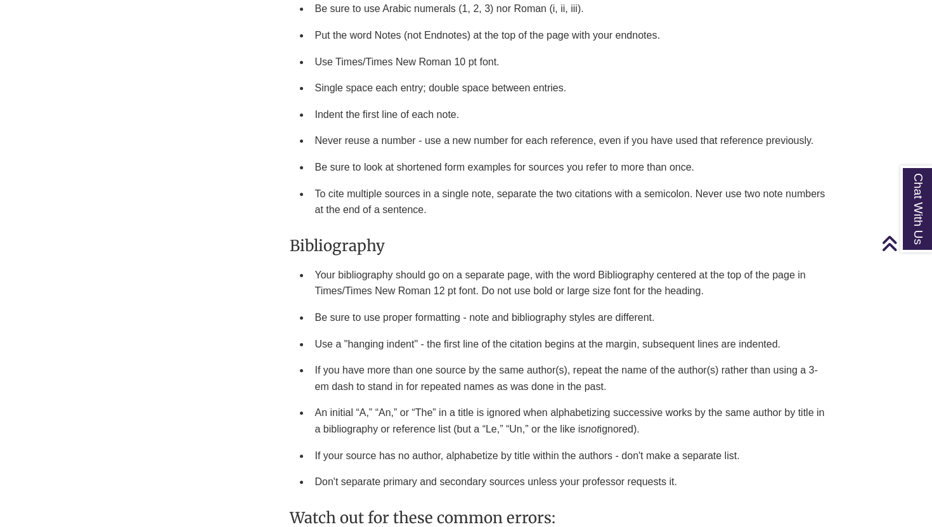
drag, startPoint x: 365, startPoint y: 273, endPoint x: 403, endPoint y: 308, distance: 52.5
click at [402, 306] on ul "Your bibliography should go on a separate page, with the word Bibliography cent…" at bounding box center [562, 378] width 545 height 233
drag, startPoint x: 335, startPoint y: 314, endPoint x: 457, endPoint y: 316, distance: 122.4
click at [457, 315] on li "Be sure to use proper formatting - note and bibliography styles are different." at bounding box center [572, 317] width 524 height 27
drag, startPoint x: 379, startPoint y: 338, endPoint x: 421, endPoint y: 344, distance: 42.9
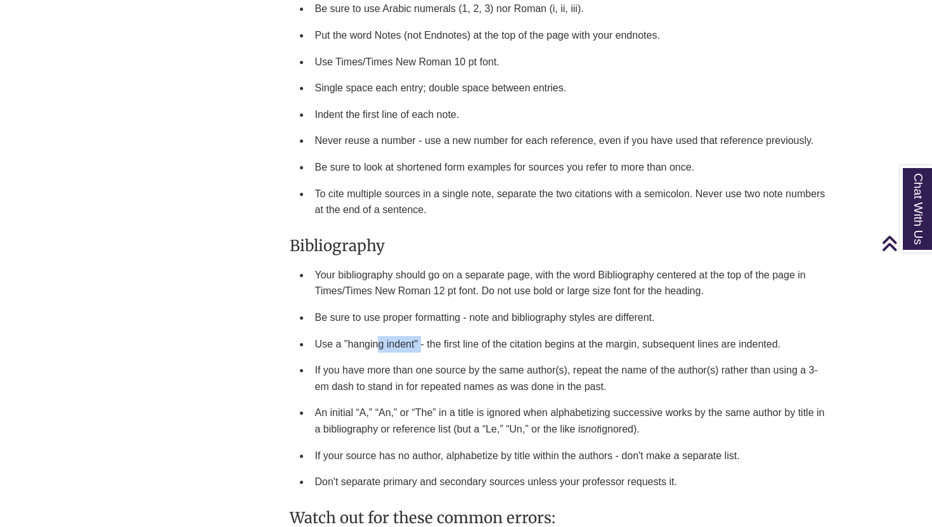
click at [420, 344] on li "Use a "hanging indent" - the first line of the citation begins at the margin, s…" at bounding box center [572, 344] width 524 height 27
click at [372, 373] on li "If you have more than one source by the same author(s), repeat the name of the …" at bounding box center [572, 378] width 524 height 42
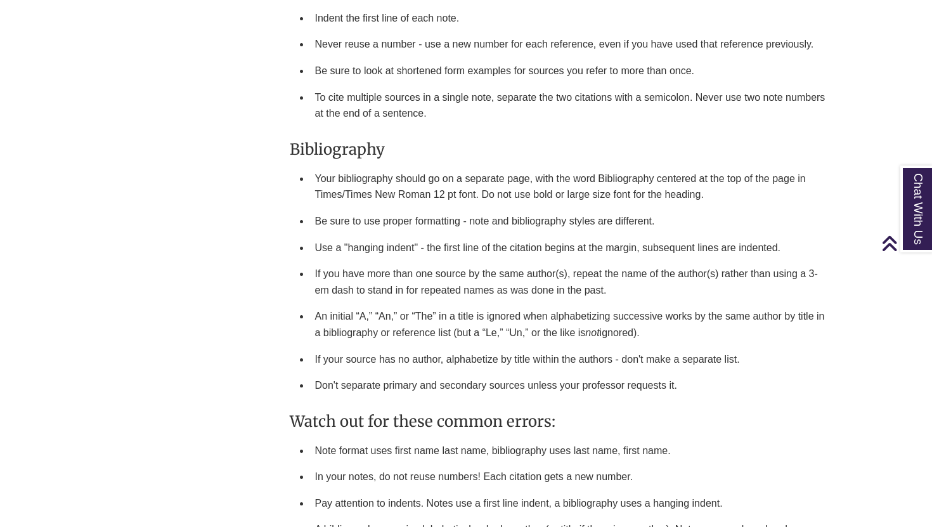
scroll to position [1720, 0]
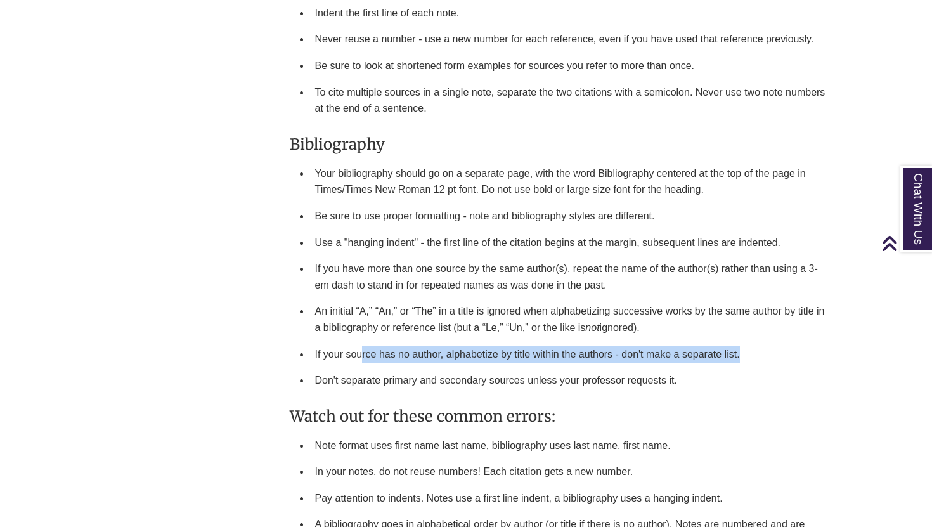
drag, startPoint x: 360, startPoint y: 352, endPoint x: 460, endPoint y: 363, distance: 100.8
click at [459, 362] on li "If your source has no author, alphabetize by title within the authors - don't m…" at bounding box center [572, 354] width 524 height 27
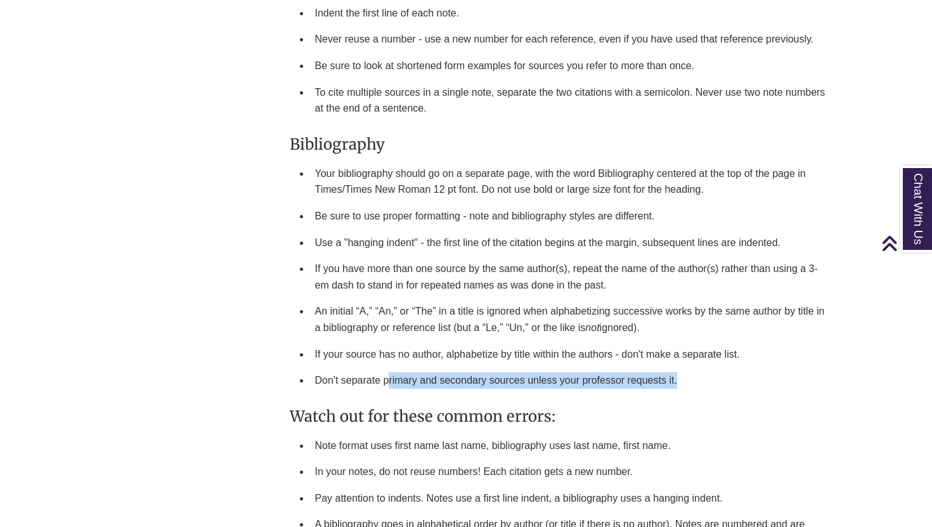
drag, startPoint x: 389, startPoint y: 375, endPoint x: 448, endPoint y: 386, distance: 59.2
click at [448, 386] on li "Don't separate primary and secondary sources unless your professor requests it." at bounding box center [572, 380] width 524 height 27
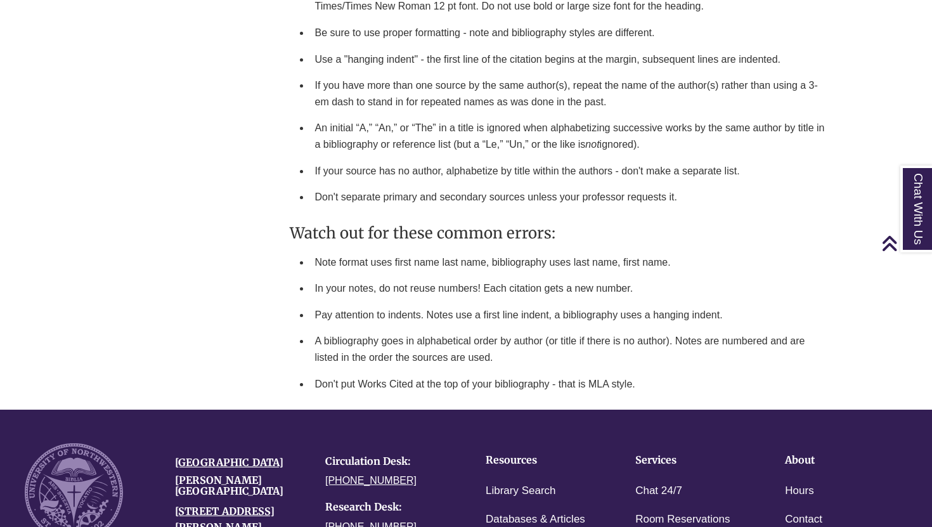
scroll to position [1919, 0]
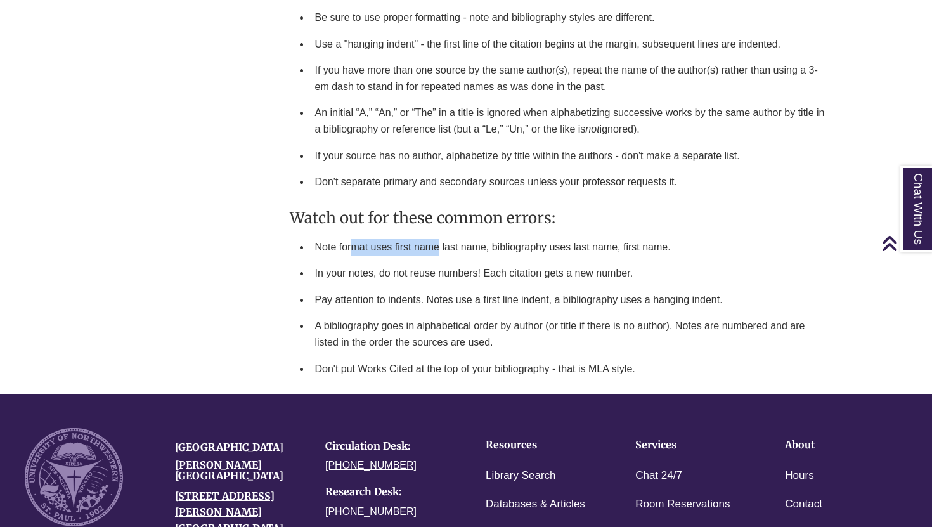
drag, startPoint x: 349, startPoint y: 245, endPoint x: 440, endPoint y: 245, distance: 90.7
click at [440, 245] on li "Note format uses first name last name, bibliography uses last name, first name." at bounding box center [572, 247] width 524 height 27
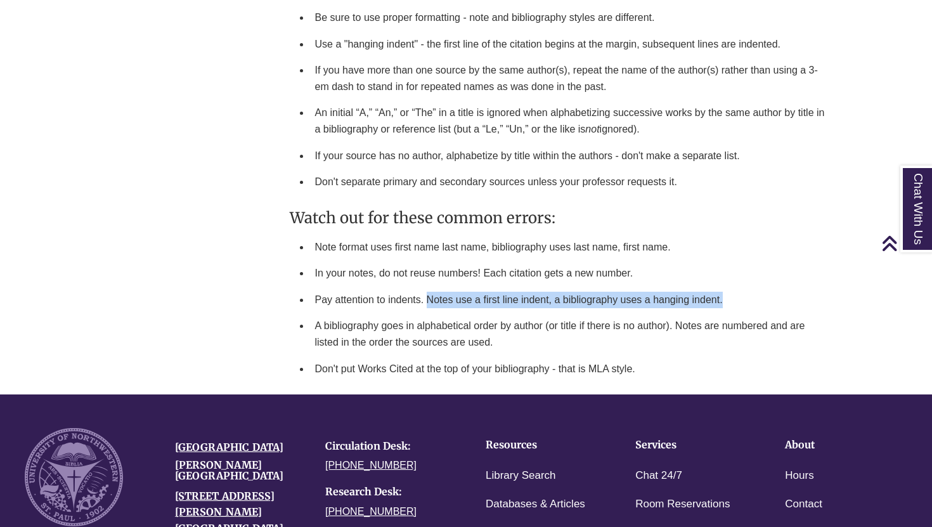
drag, startPoint x: 426, startPoint y: 301, endPoint x: 505, endPoint y: 309, distance: 79.8
click at [505, 309] on ul "Note format uses first name last name, bibliography uses last name, first name.…" at bounding box center [562, 308] width 545 height 148
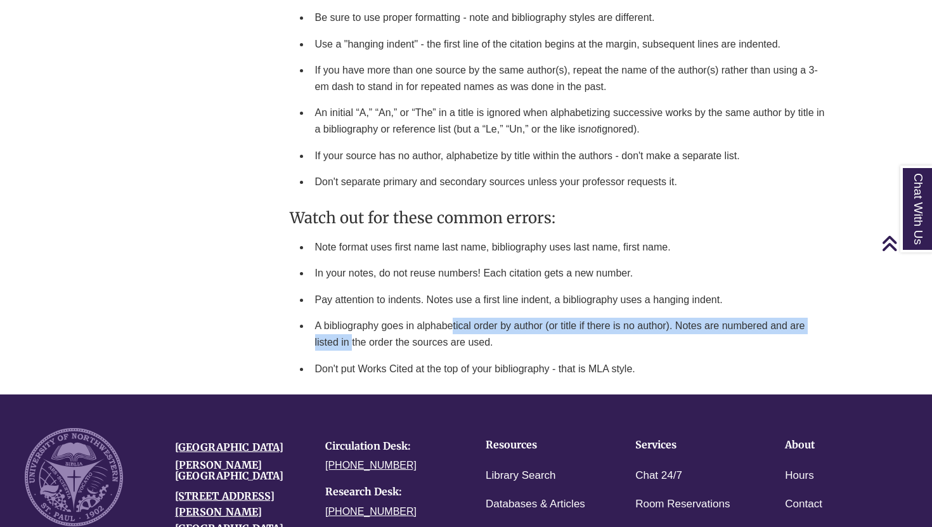
drag, startPoint x: 352, startPoint y: 330, endPoint x: 454, endPoint y: 325, distance: 102.2
click at [453, 324] on li "A bibliography goes in alphabetical order by author (or title if there is no au…" at bounding box center [572, 334] width 524 height 42
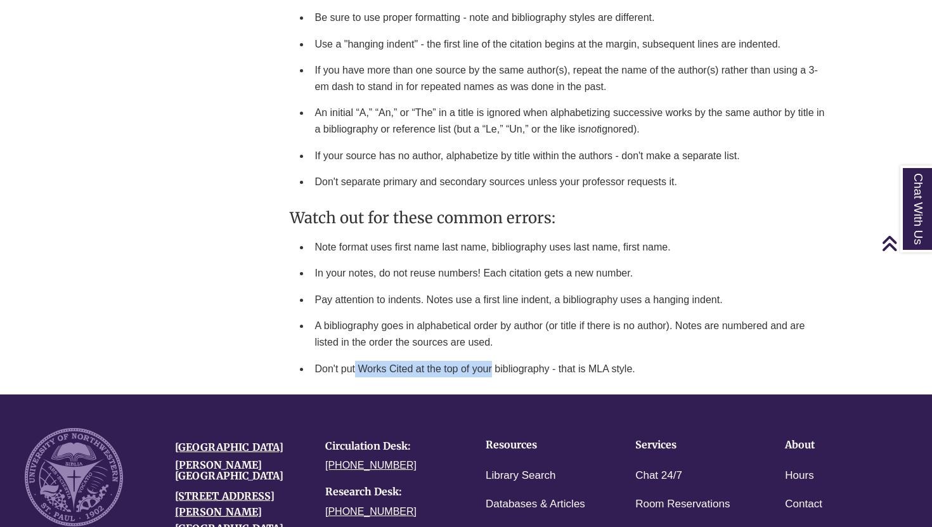
drag, startPoint x: 356, startPoint y: 366, endPoint x: 493, endPoint y: 370, distance: 136.4
click at [493, 368] on li "Don't put Works Cited at the top of your bibliography - that is MLA style." at bounding box center [572, 369] width 524 height 27
click at [493, 370] on li "Don't put Works Cited at the top of your bibliography - that is MLA style." at bounding box center [572, 369] width 524 height 27
click at [474, 344] on li "A bibliography goes in alphabetical order by author (or title if there is no au…" at bounding box center [572, 334] width 524 height 42
